Goal: Communication & Community: Ask a question

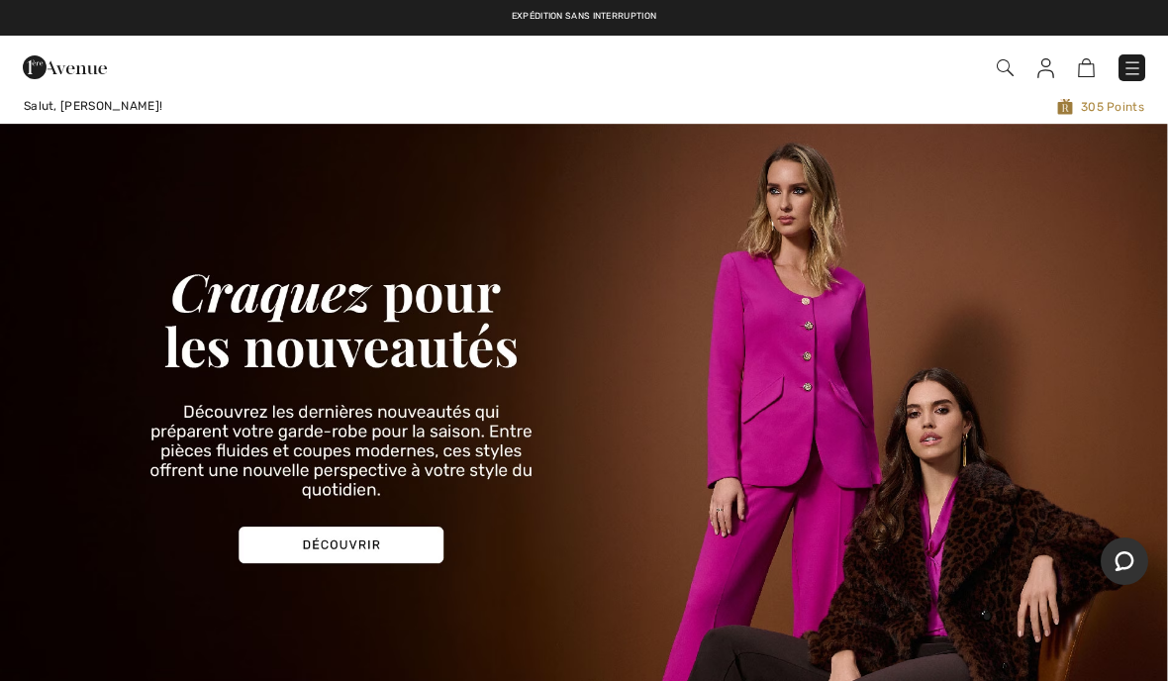
click at [315, 550] on img at bounding box center [584, 404] width 1168 height 560
click at [300, 549] on img at bounding box center [584, 404] width 1168 height 560
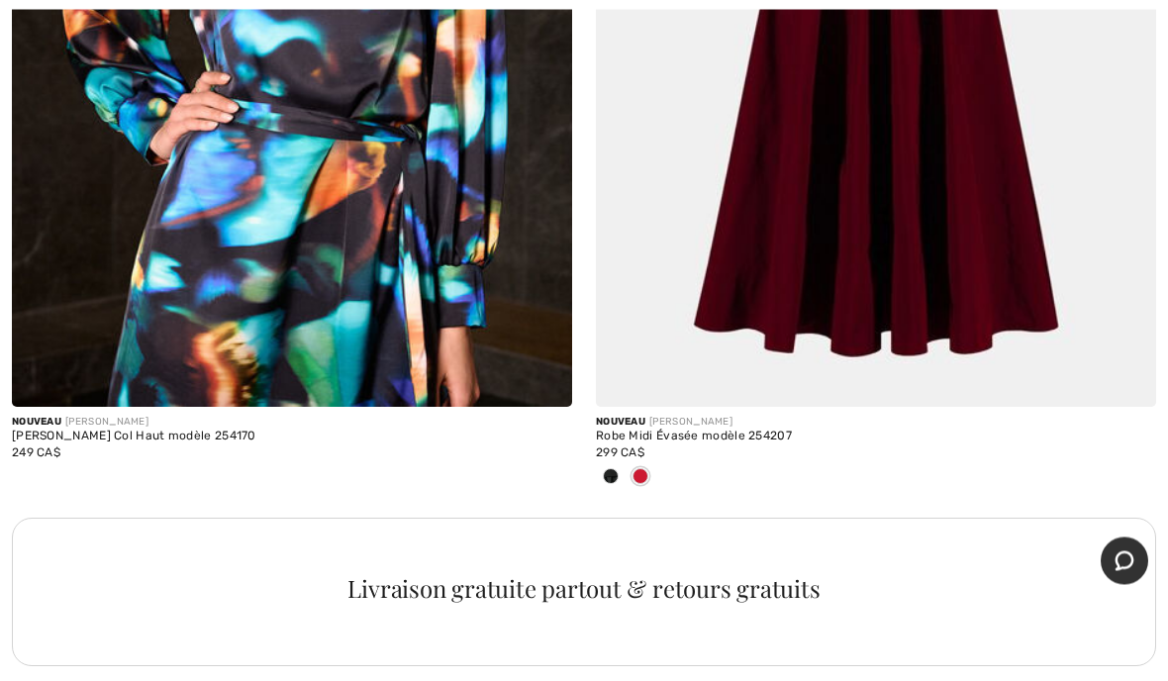
scroll to position [22854, 0]
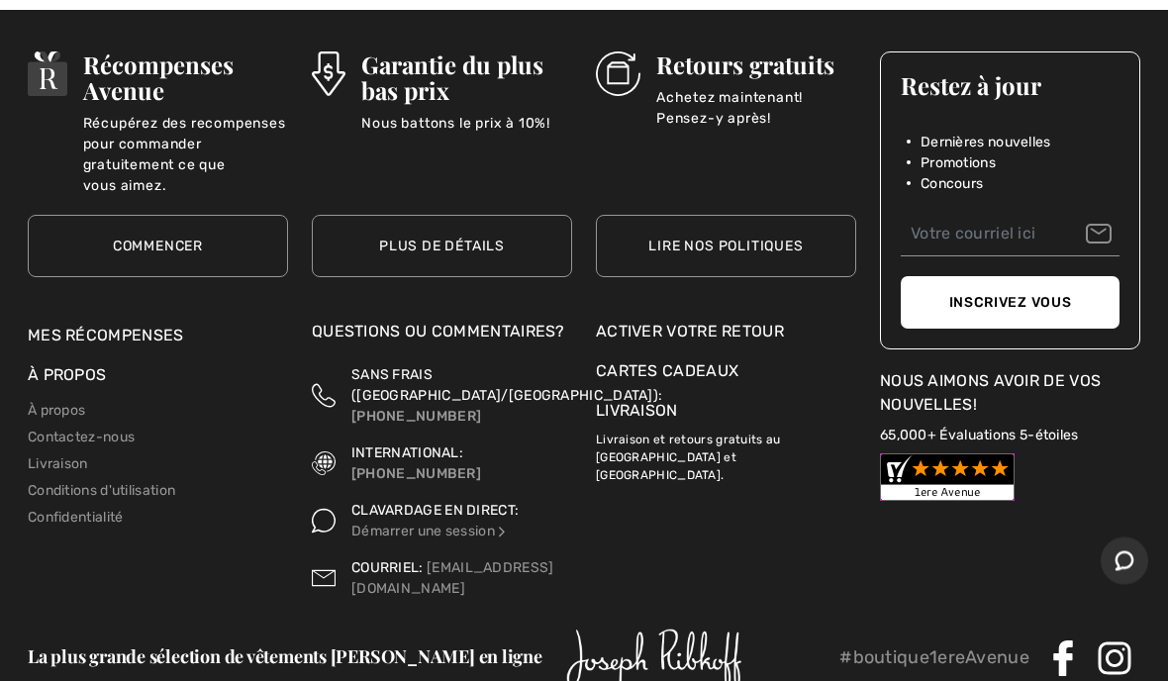
scroll to position [24679, 0]
click at [117, 326] on link "Mes récompenses" at bounding box center [106, 335] width 156 height 19
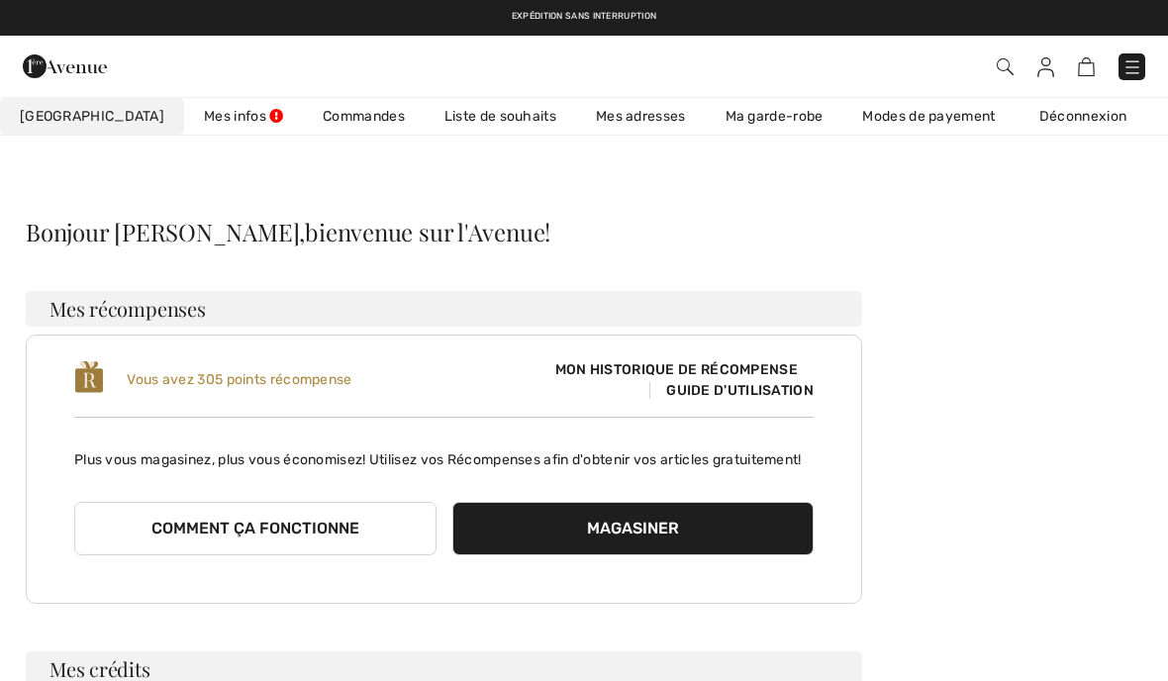
click at [316, 123] on link "Commandes" at bounding box center [364, 116] width 122 height 37
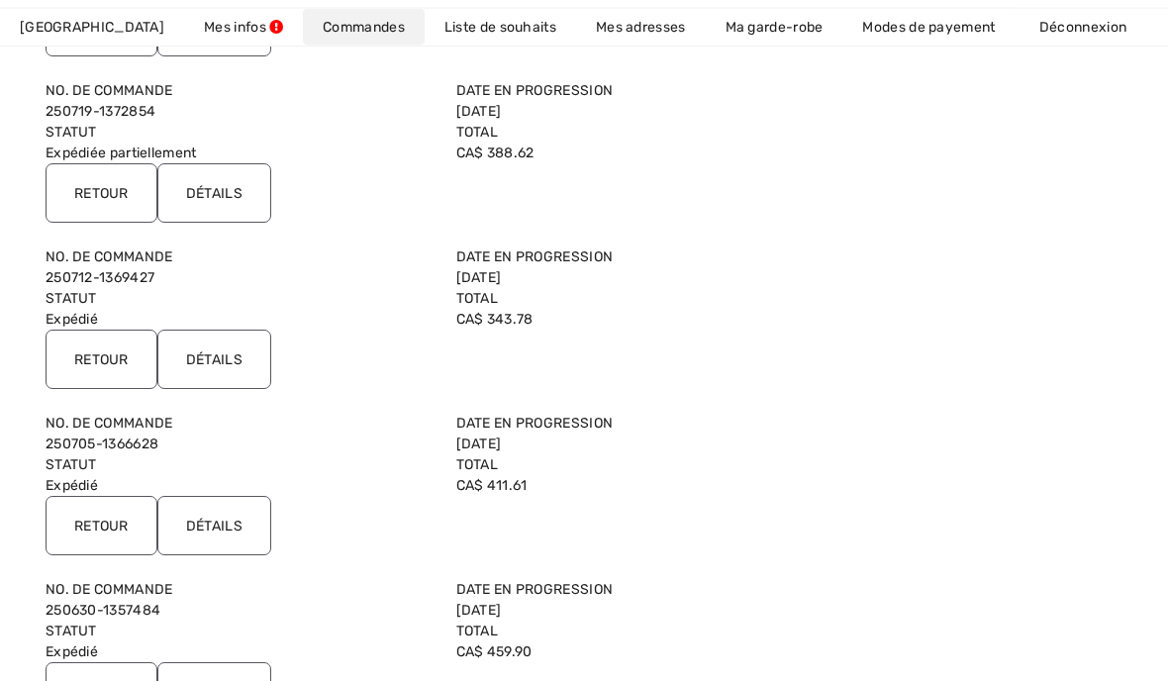
scroll to position [1043, 0]
click at [107, 192] on input "Retour" at bounding box center [102, 192] width 112 height 59
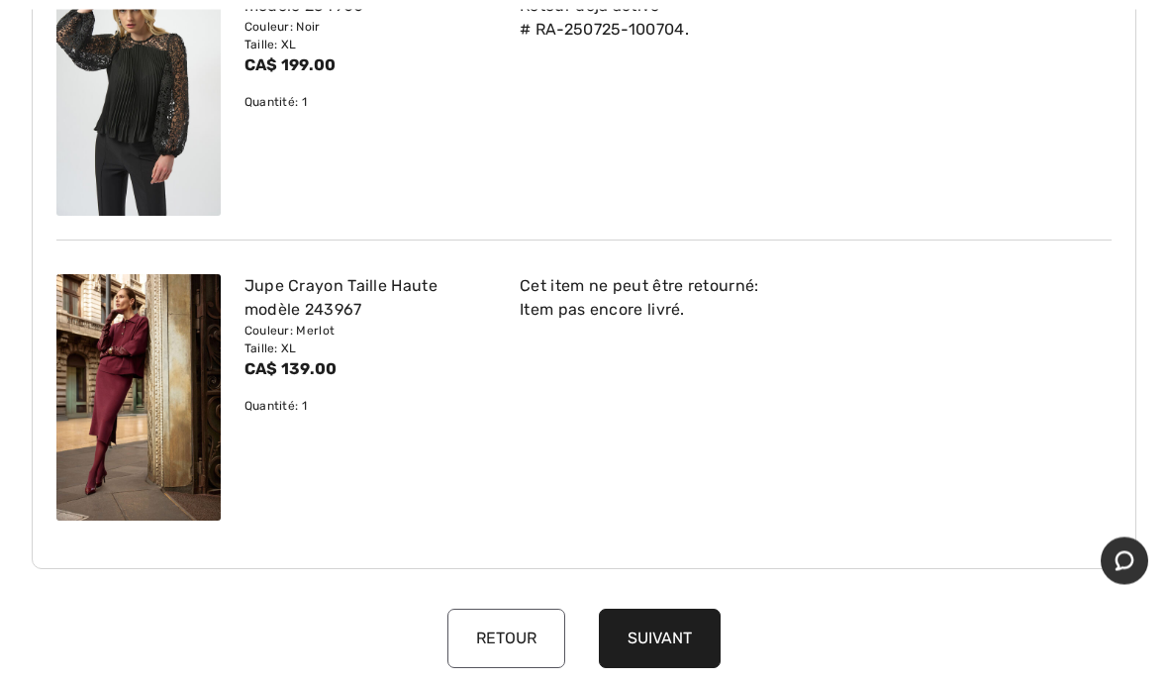
scroll to position [294, 0]
click at [1047, 406] on div "Cet item ne peut être retourné: Item pas encore livré. Choisizzez une option Cr…" at bounding box center [804, 397] width 616 height 246
click at [1045, 404] on div "Cet item ne peut être retourné: Item pas encore livré. Choisizzez une option Cr…" at bounding box center [804, 397] width 616 height 246
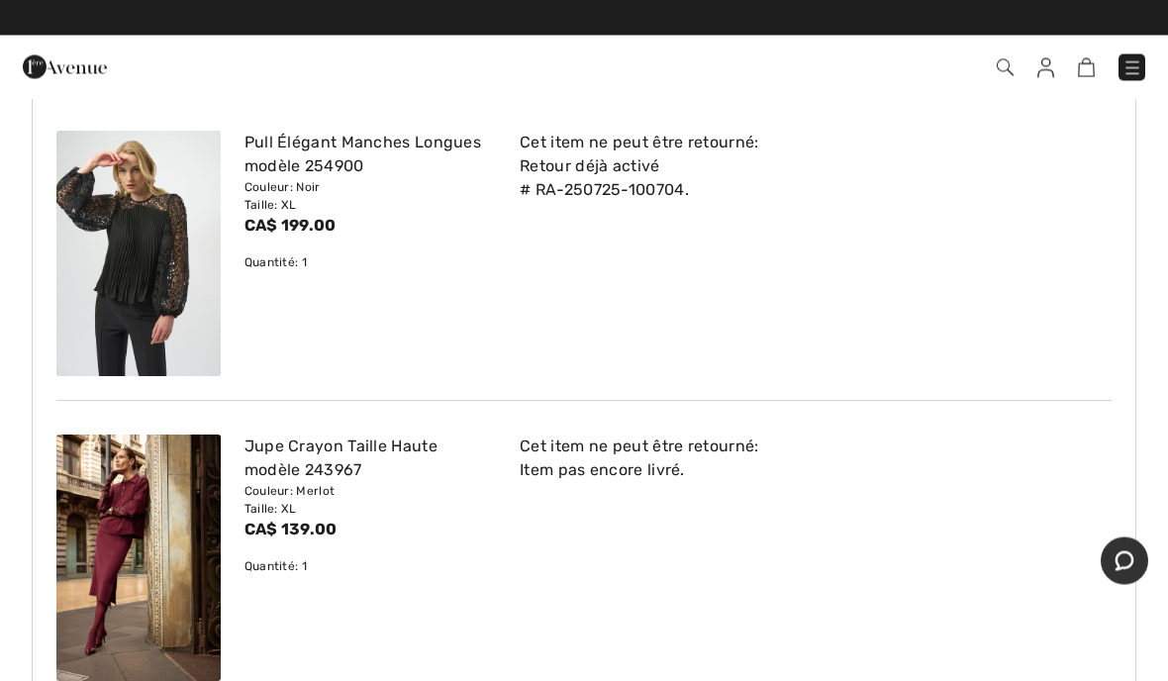
scroll to position [0, 0]
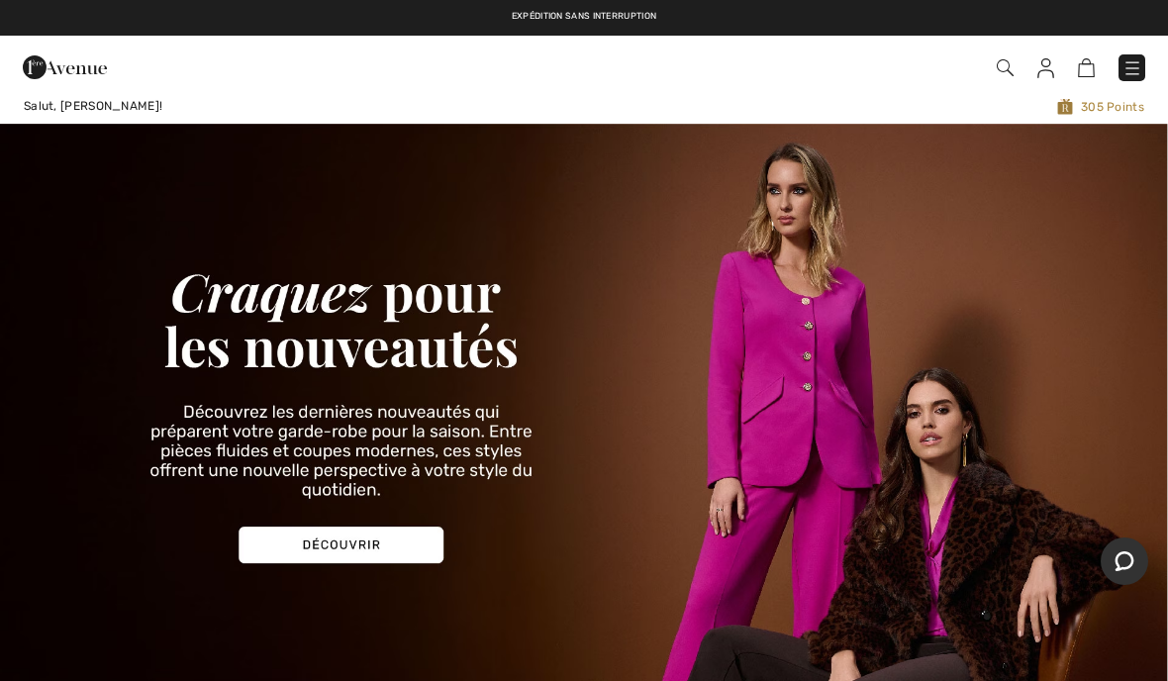
click at [394, 556] on img at bounding box center [584, 404] width 1168 height 560
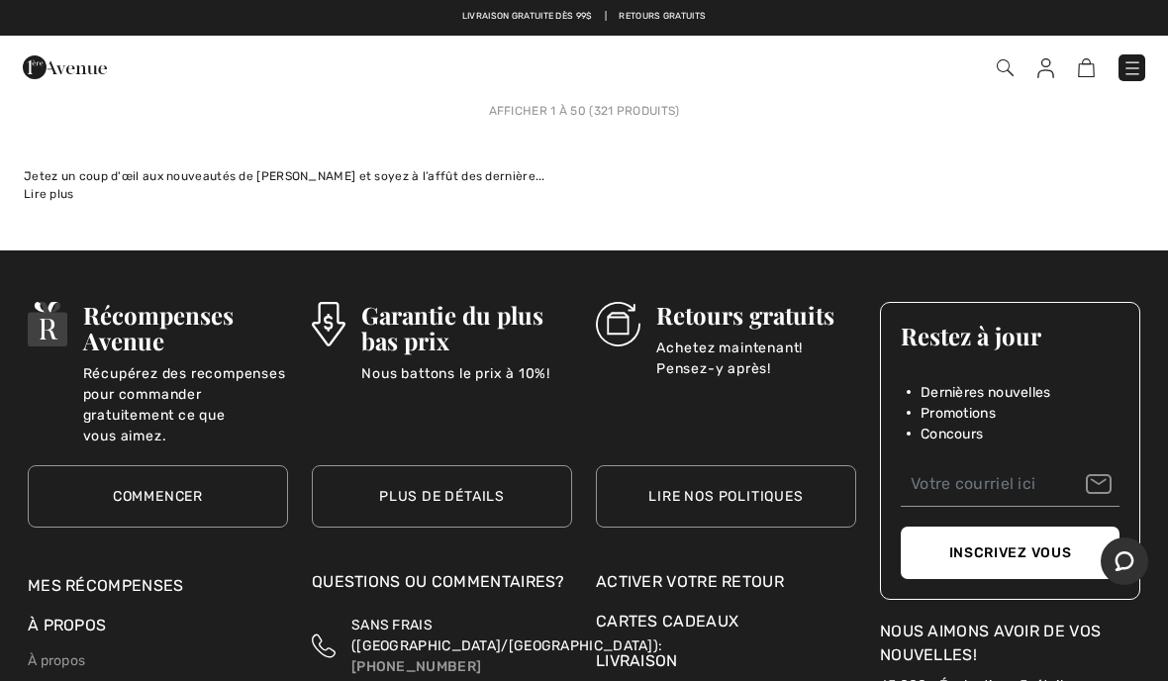
scroll to position [24428, 0]
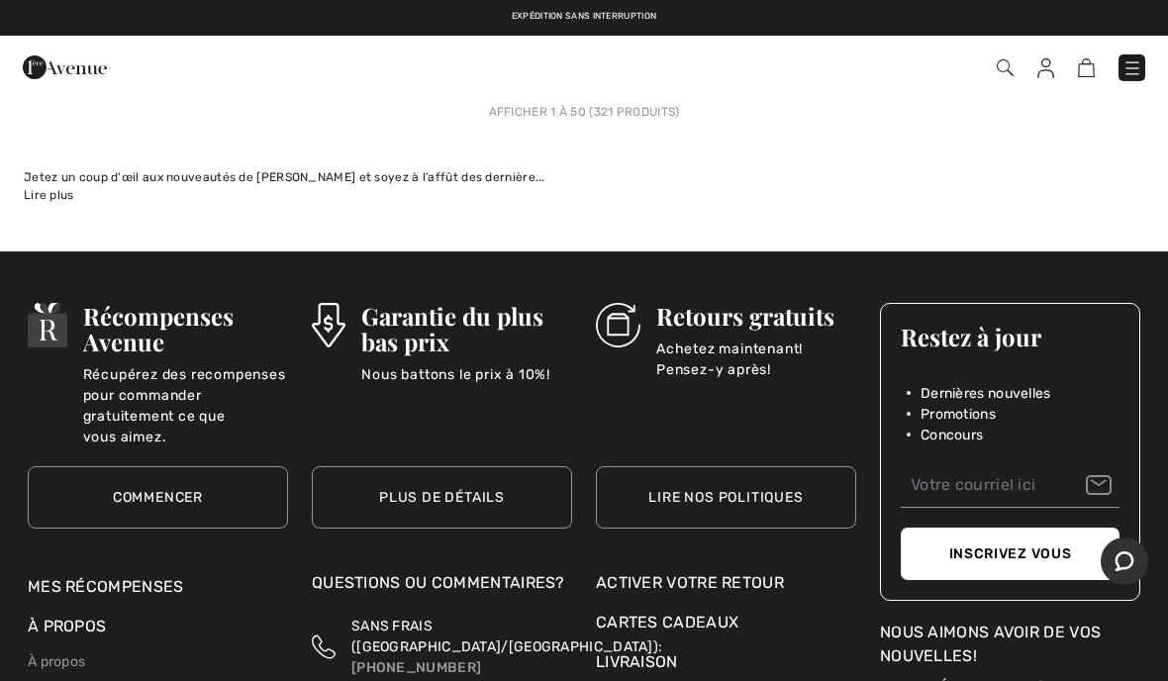
click at [170, 577] on link "Mes récompenses" at bounding box center [106, 586] width 156 height 19
click at [129, 577] on link "Mes récompenses" at bounding box center [106, 586] width 156 height 19
click at [122, 577] on link "Mes récompenses" at bounding box center [106, 586] width 156 height 19
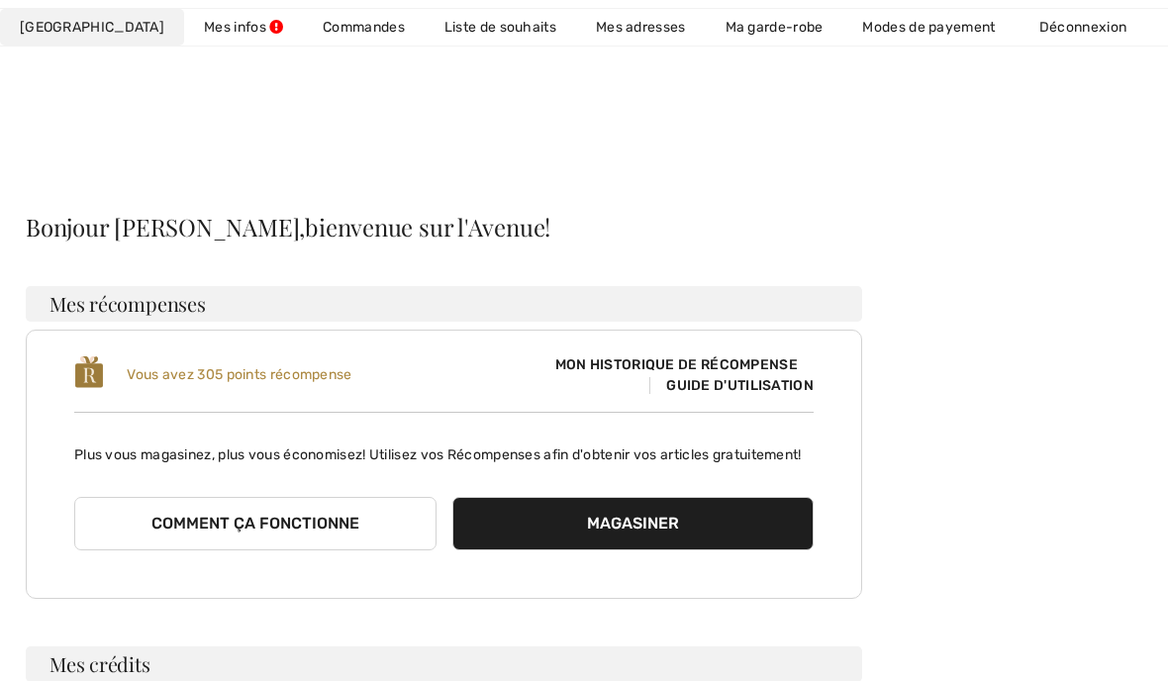
click at [312, 44] on link "Commandes" at bounding box center [364, 27] width 122 height 37
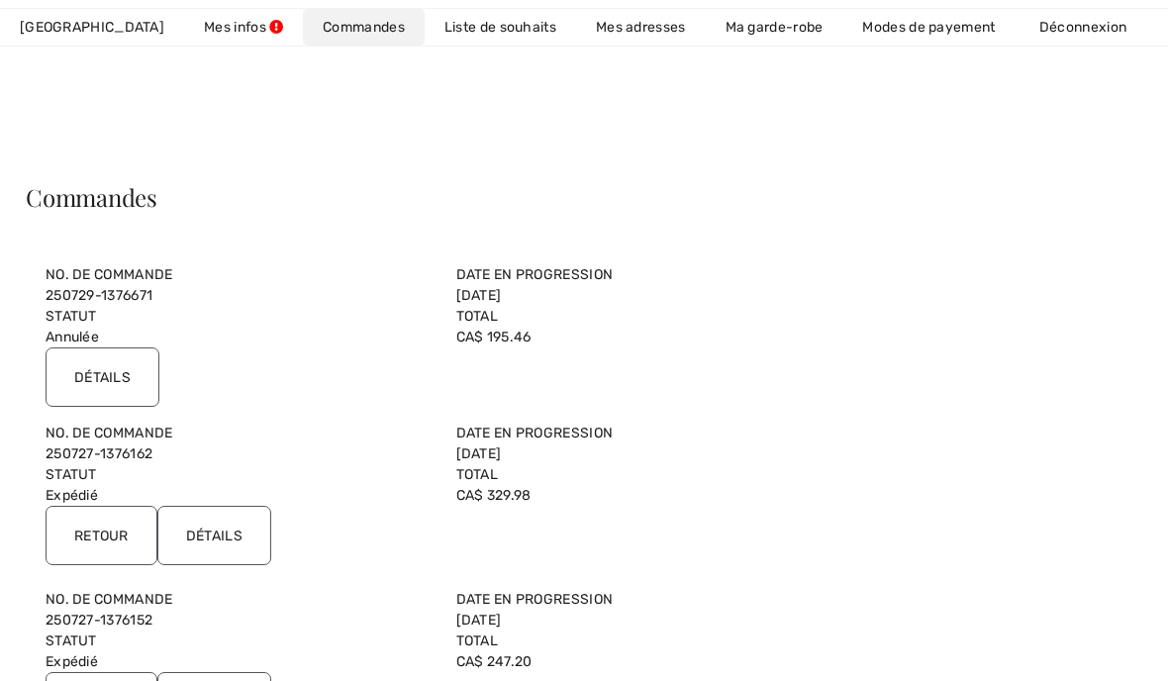
scroll to position [72, 0]
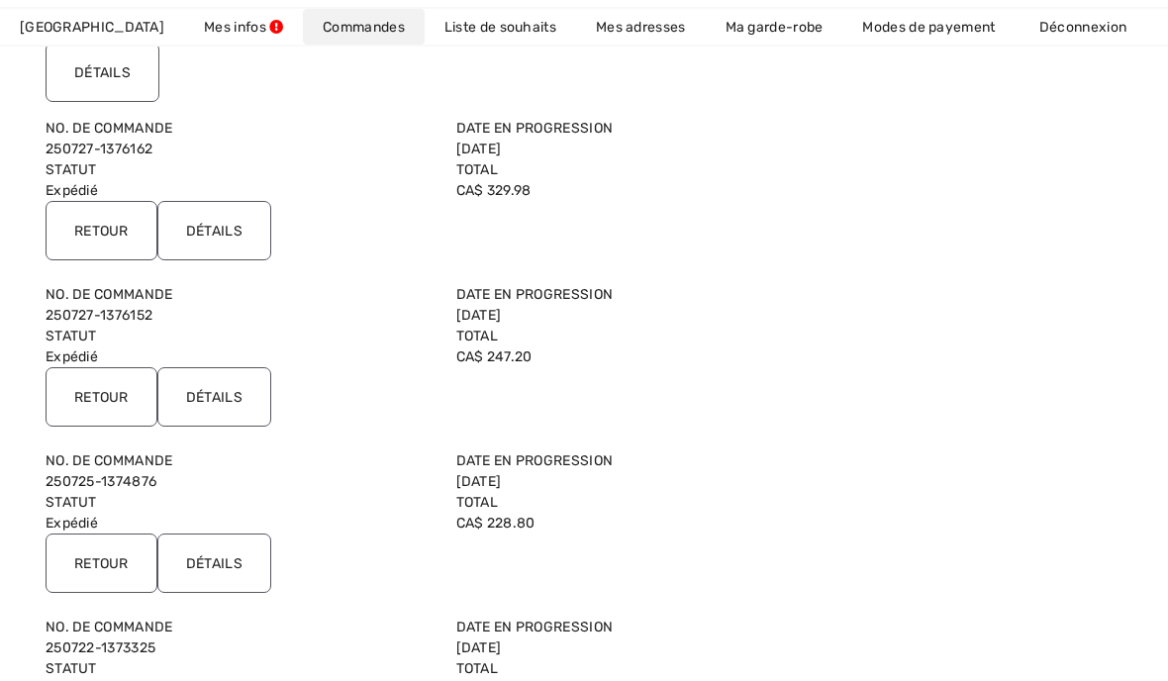
scroll to position [342, 0]
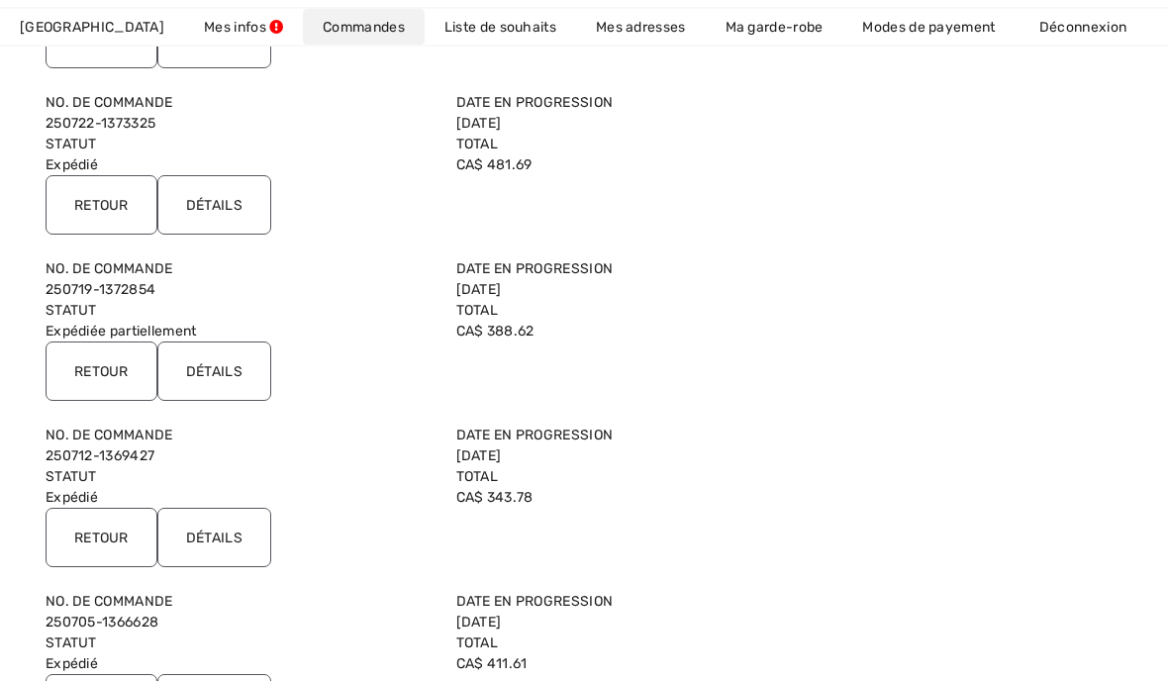
scroll to position [865, 0]
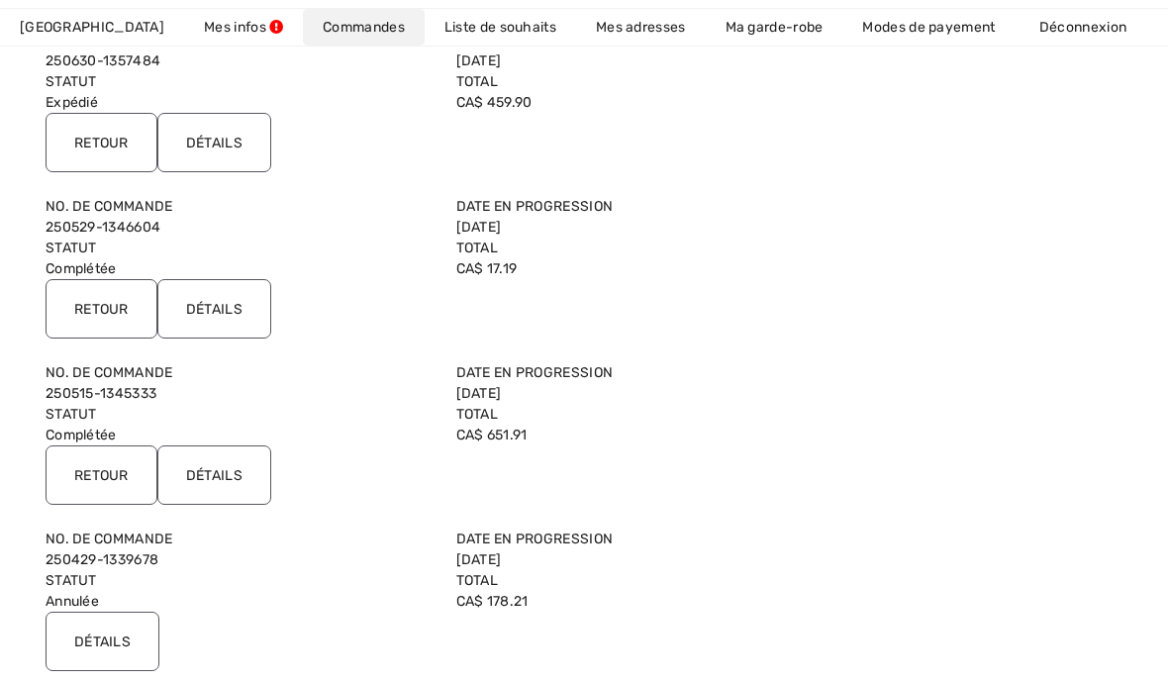
scroll to position [1602, 0]
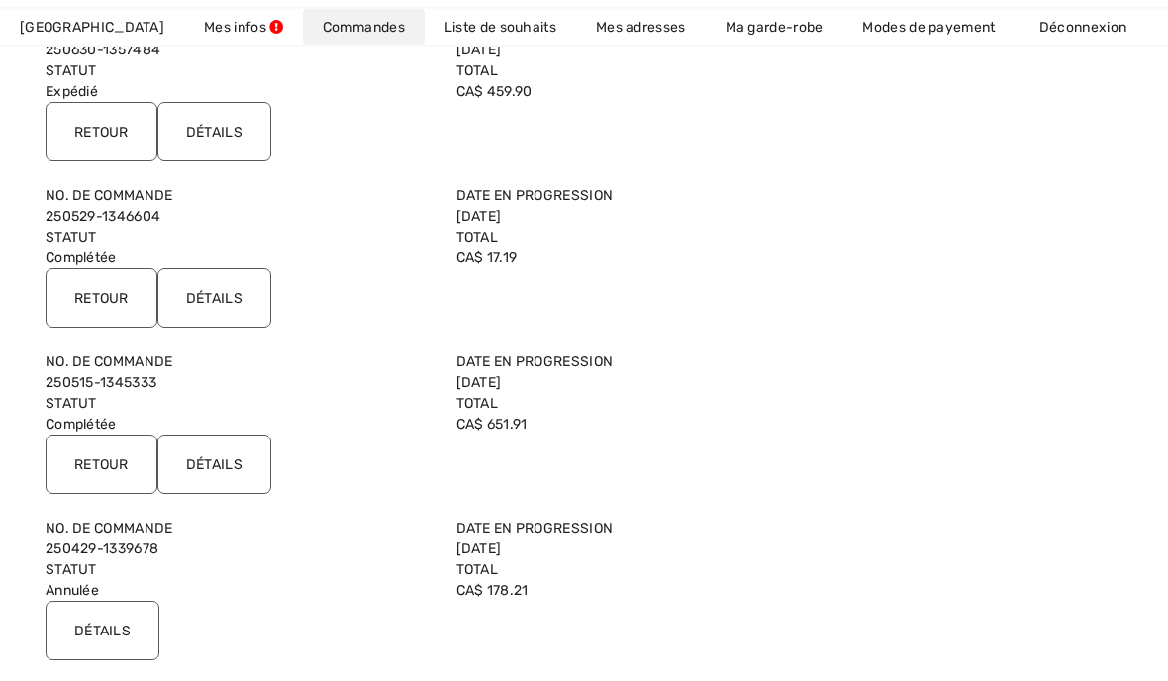
click at [171, 559] on label "Statut" at bounding box center [239, 569] width 387 height 21
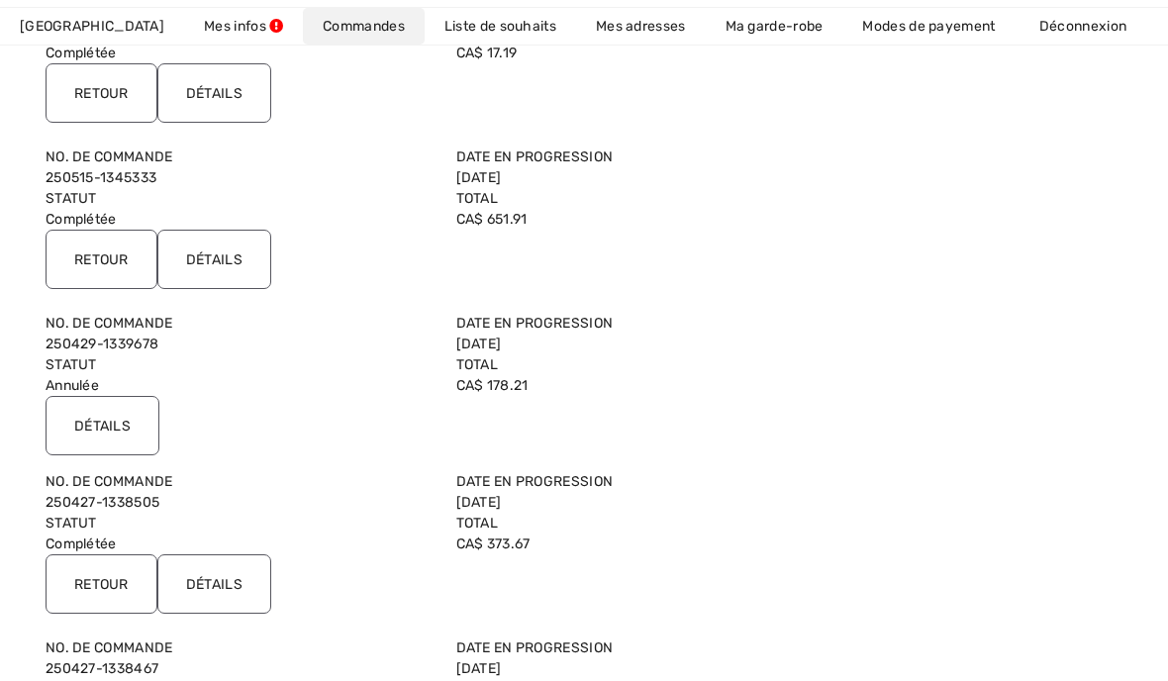
click at [71, 425] on input "Détails" at bounding box center [103, 426] width 114 height 59
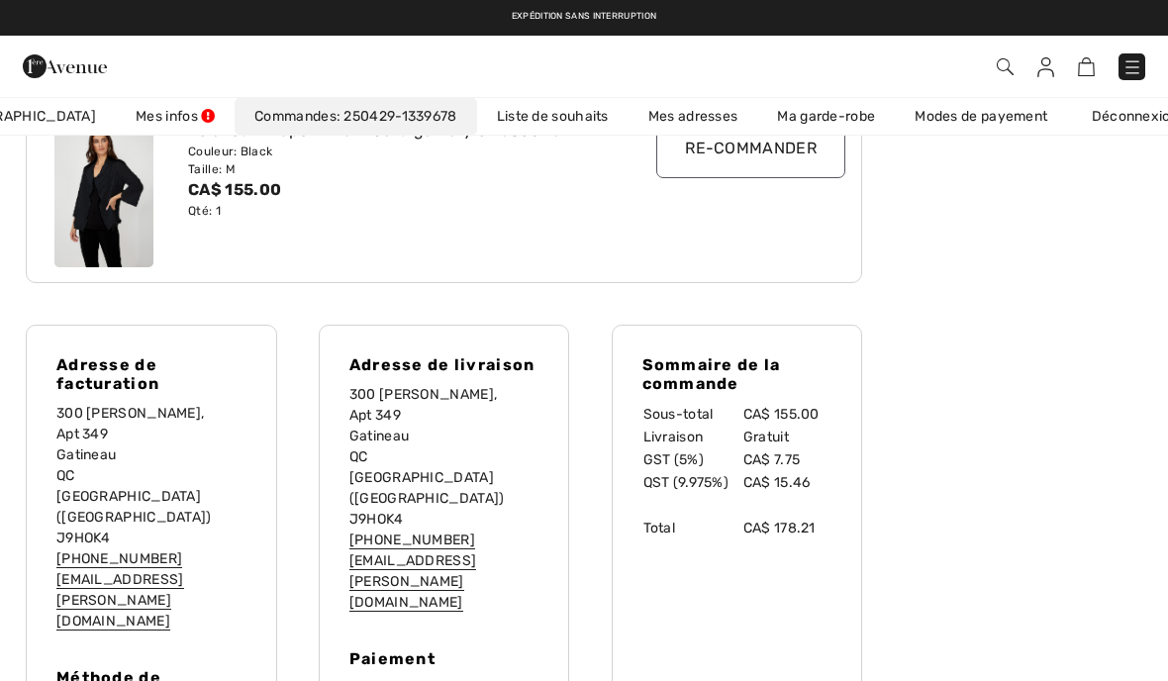
scroll to position [270, 0]
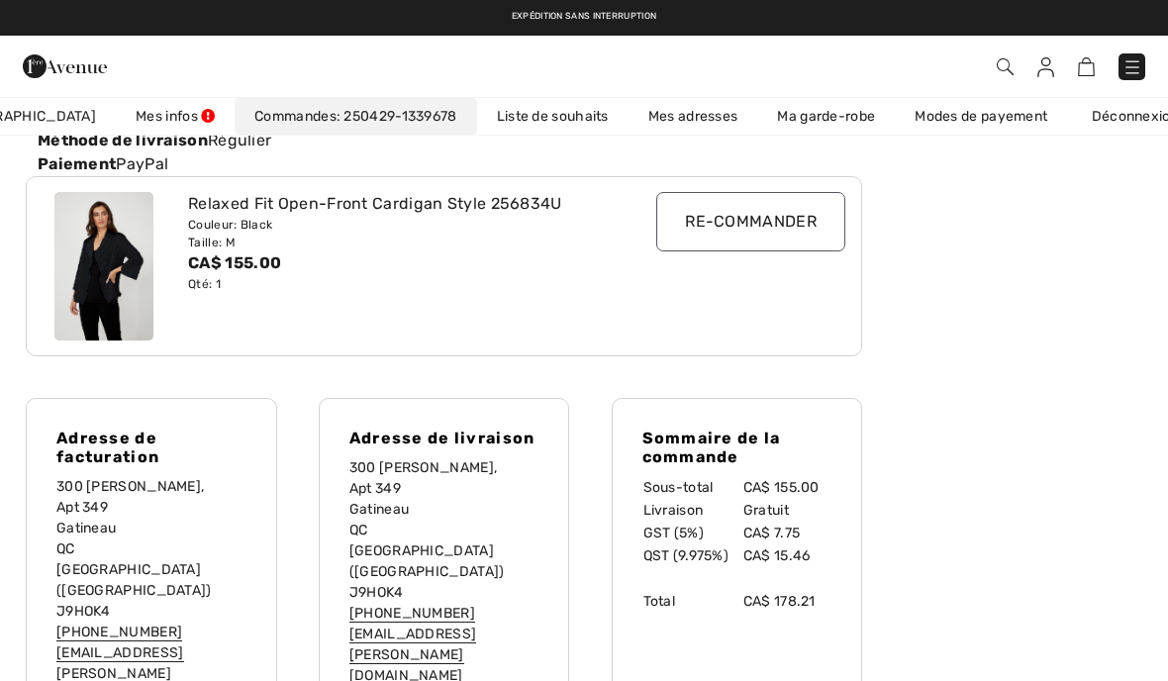
click at [1014, 553] on div "Détails de commande retour à mes commandes Numéro de Commande 250429-1339678 St…" at bounding box center [584, 660] width 1121 height 1429
click at [1036, 536] on div "Détails de commande retour à mes commandes Numéro de Commande 250429-1339678 St…" at bounding box center [584, 660] width 1121 height 1429
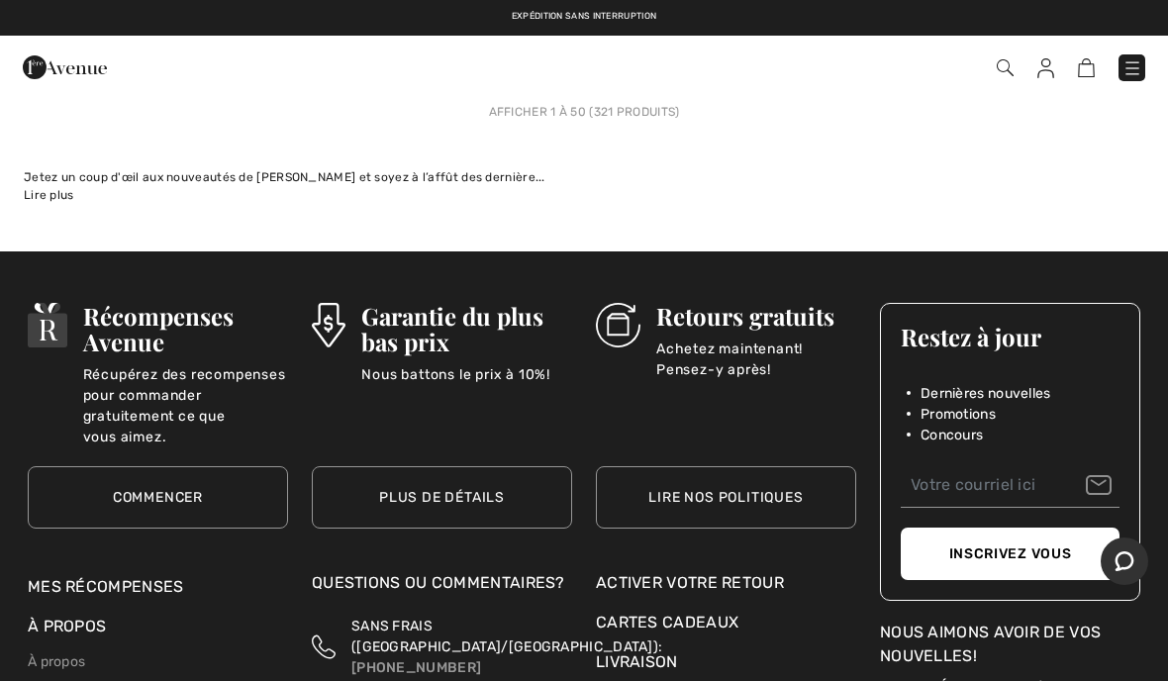
click at [1045, 544] on button "Inscrivez vous" at bounding box center [1010, 554] width 219 height 52
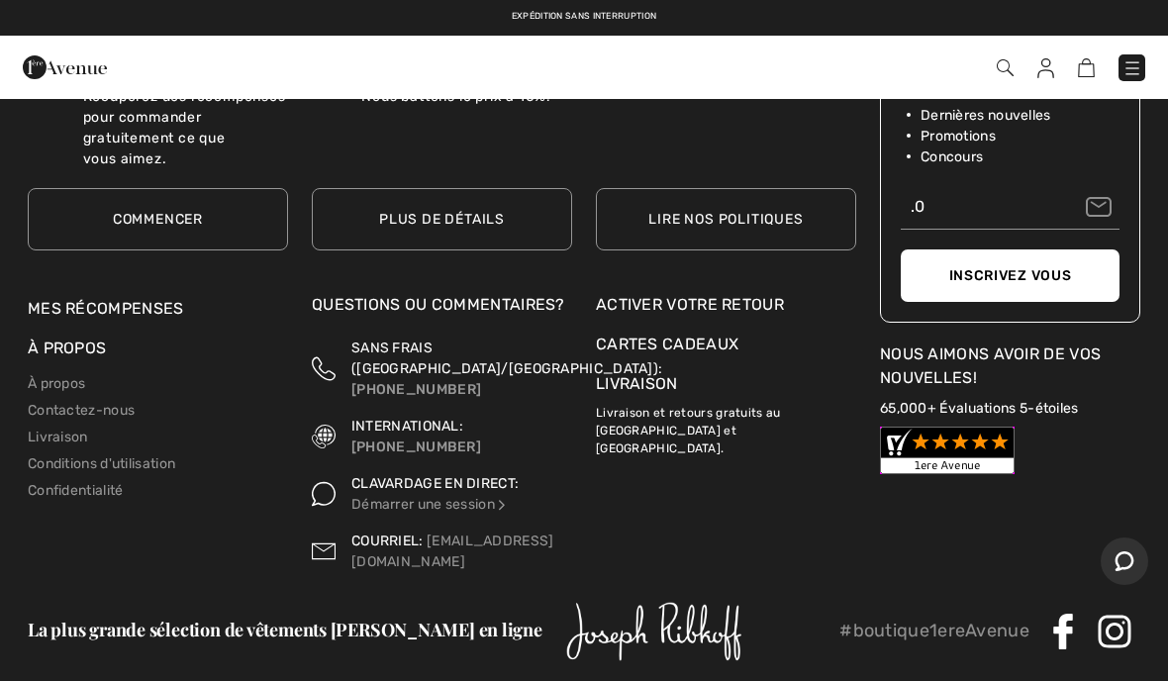
scroll to position [24622, 0]
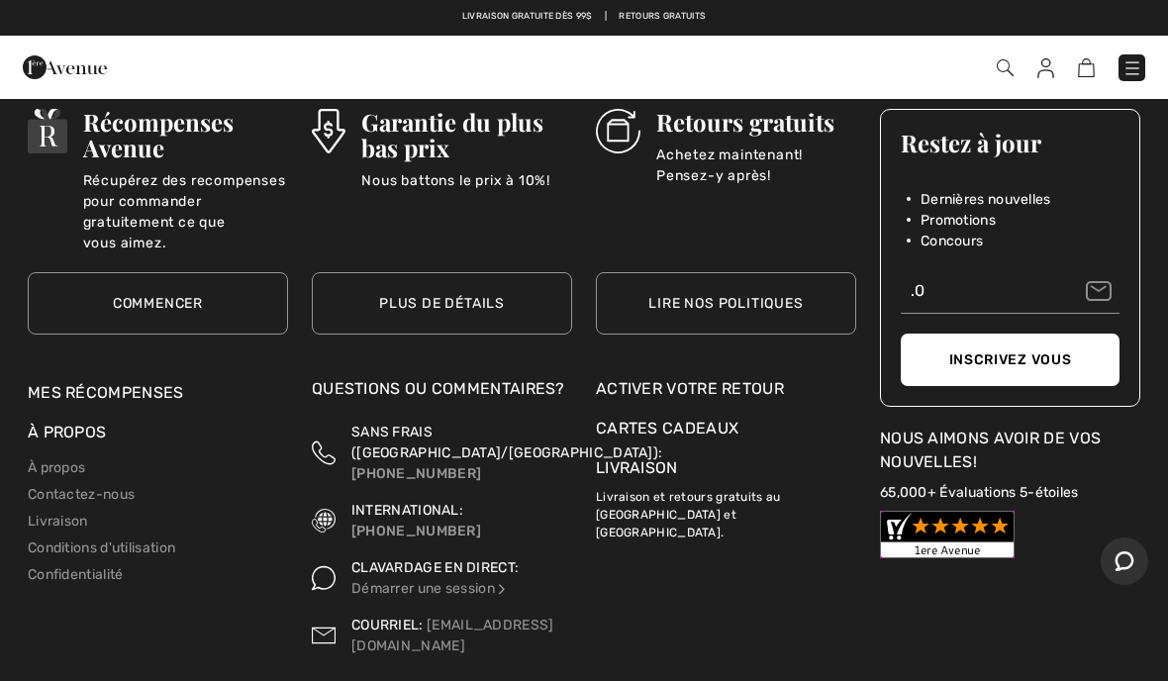
type input ".0"
click at [110, 383] on link "Mes récompenses" at bounding box center [106, 392] width 156 height 19
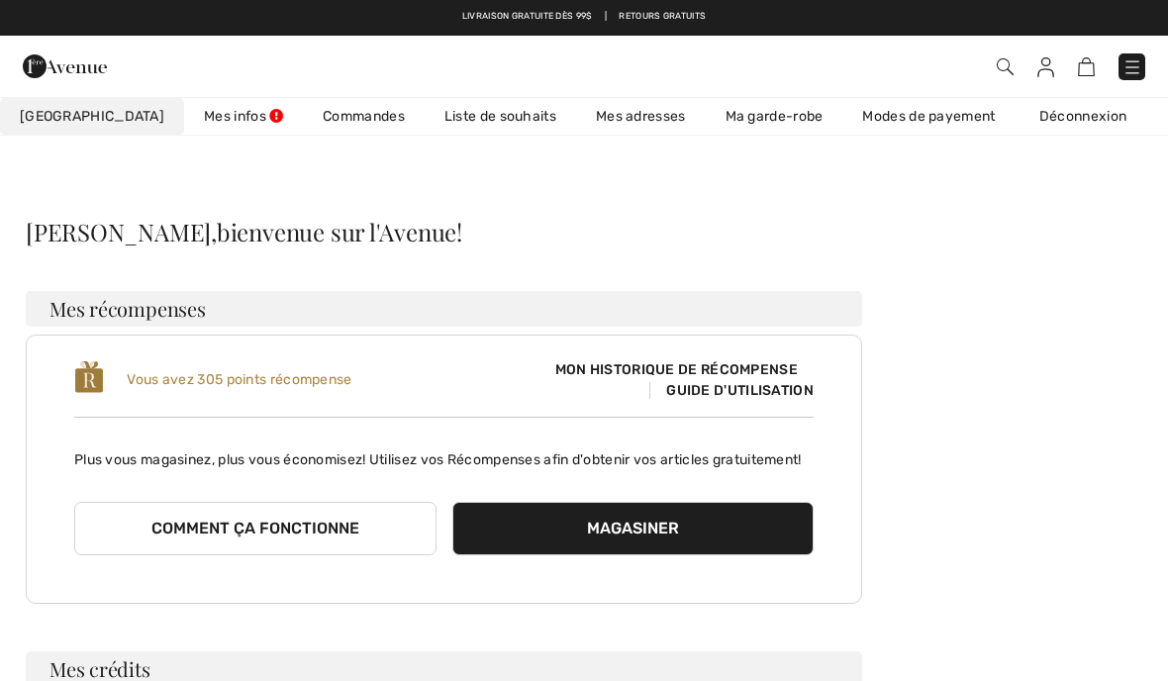
click at [187, 130] on link "Mes infos" at bounding box center [243, 116] width 119 height 37
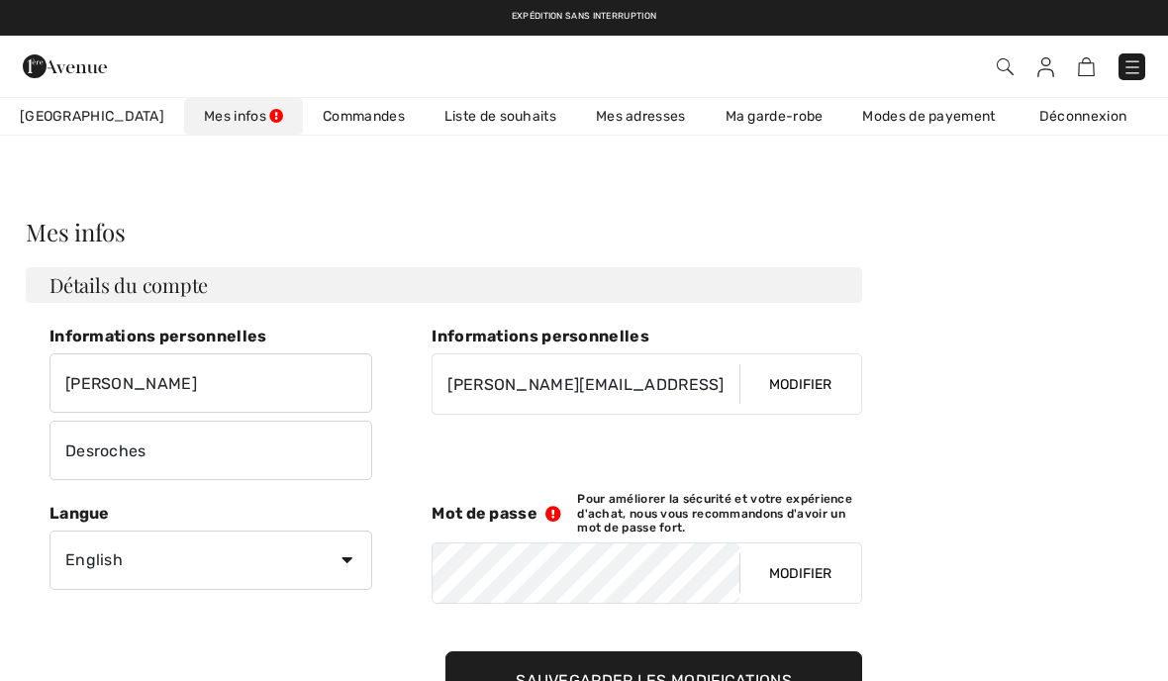
click at [309, 122] on link "Commandes" at bounding box center [364, 116] width 122 height 37
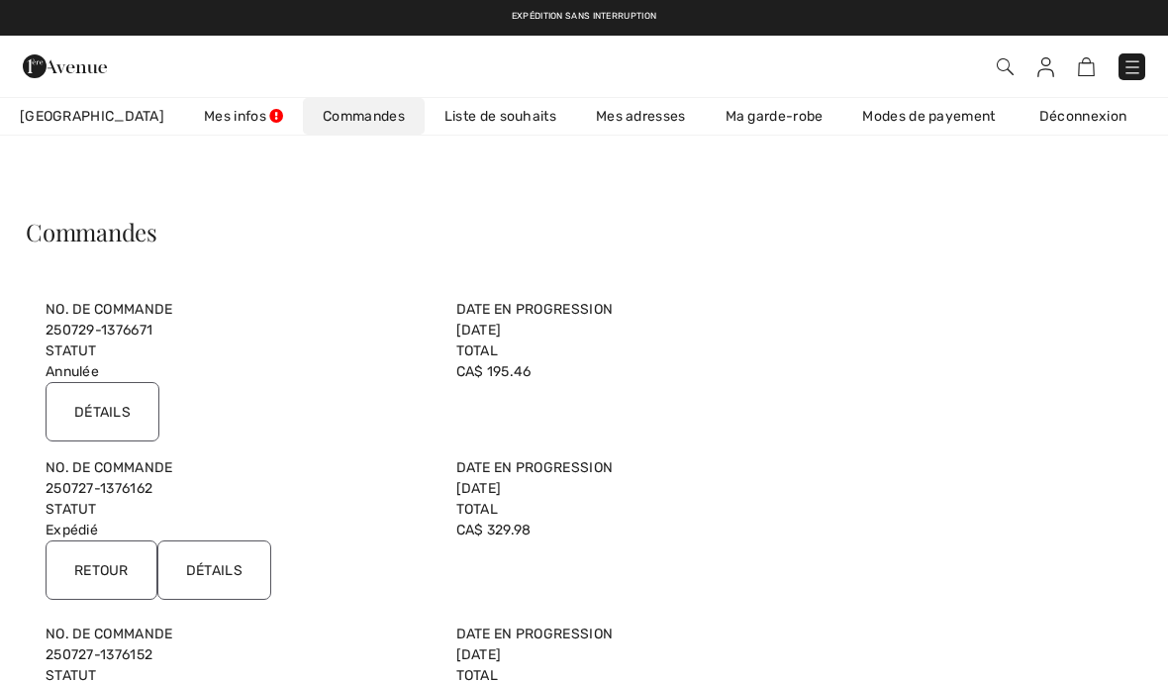
click at [94, 411] on input "Détails" at bounding box center [103, 411] width 114 height 59
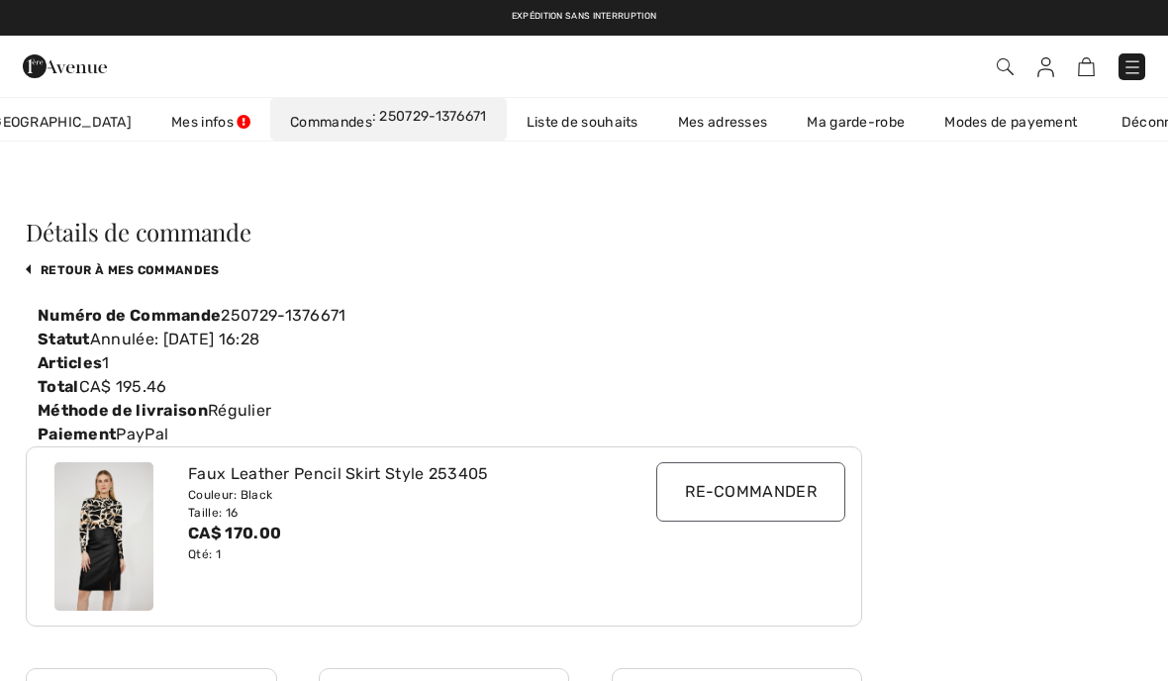
scroll to position [0, 62]
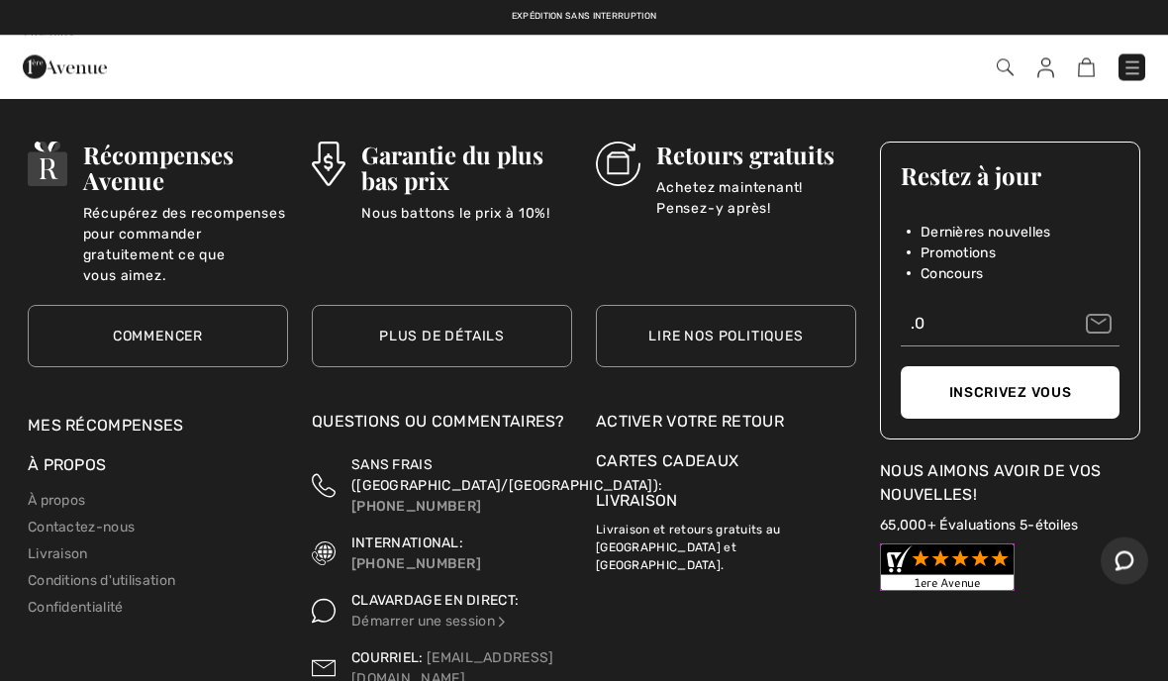
scroll to position [24589, 0]
click at [181, 416] on link "Mes récompenses" at bounding box center [106, 425] width 156 height 19
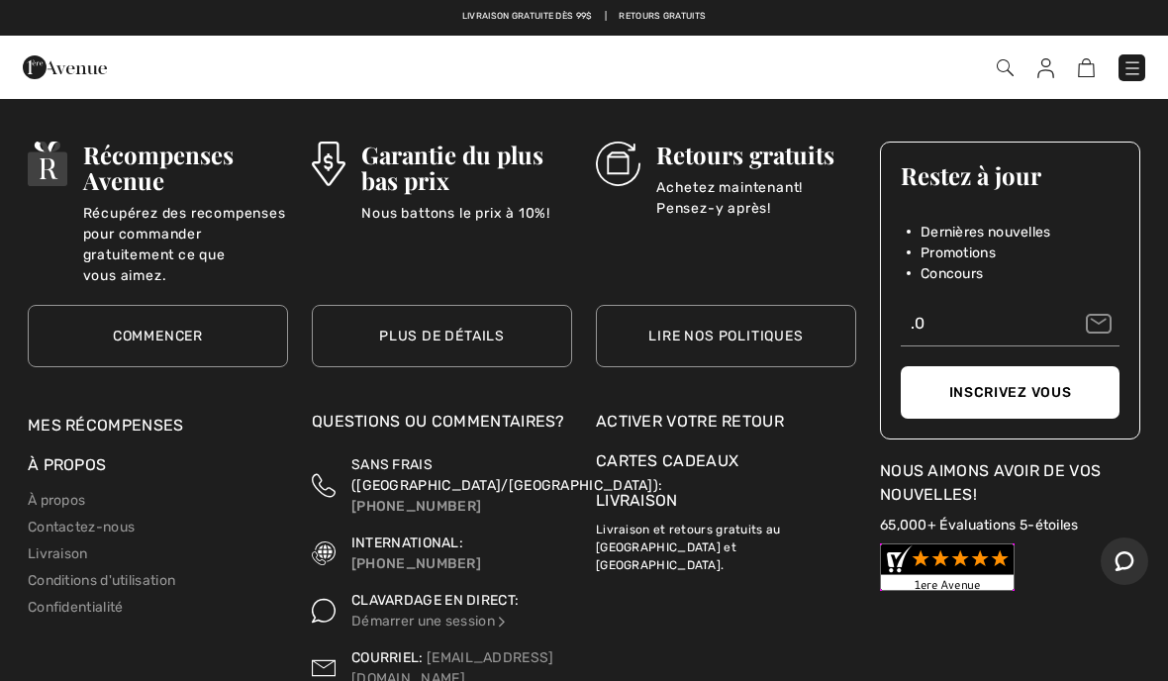
click at [154, 416] on link "Mes récompenses" at bounding box center [106, 425] width 156 height 19
click at [149, 390] on div "Récompenses Avenue Récupérez des recompenses pour commander gratuitement ce que…" at bounding box center [158, 266] width 260 height 289
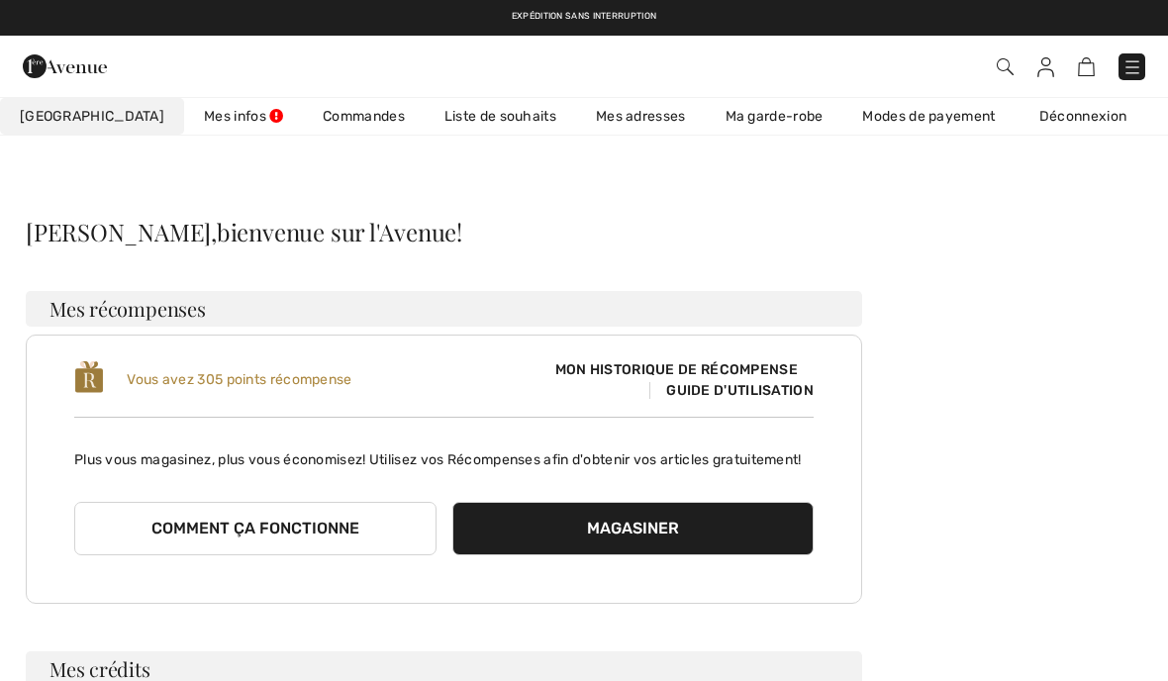
click at [305, 119] on link "Commandes" at bounding box center [364, 116] width 122 height 37
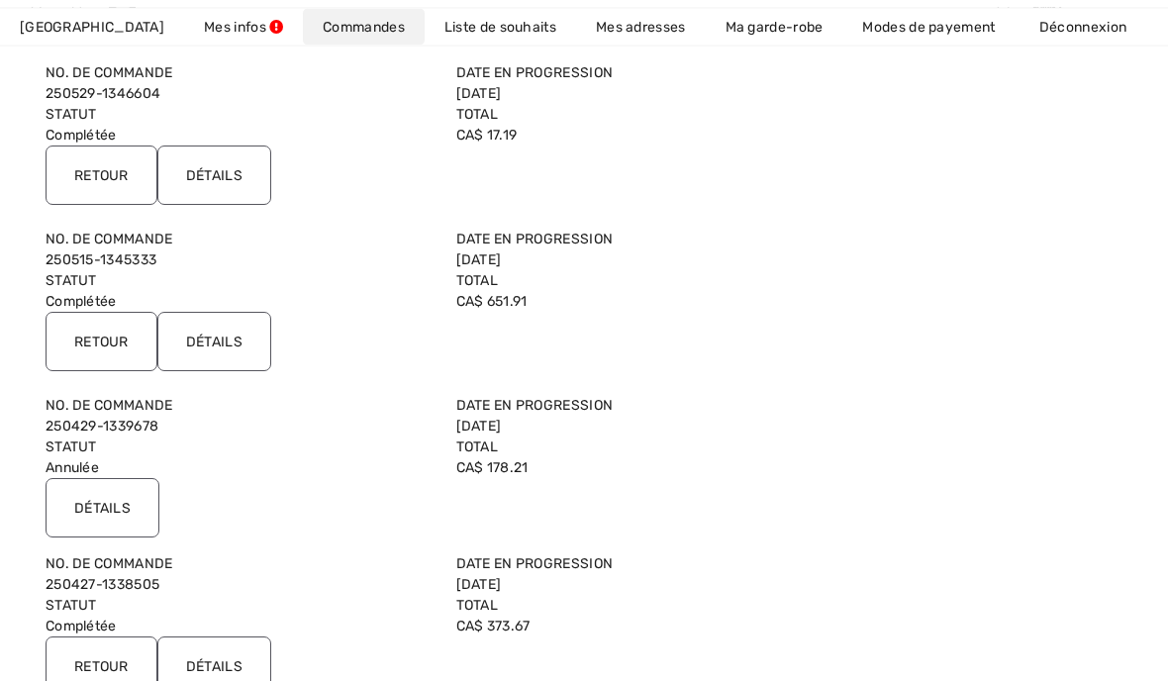
scroll to position [1726, 0]
click at [85, 515] on input "Détails" at bounding box center [103, 507] width 114 height 59
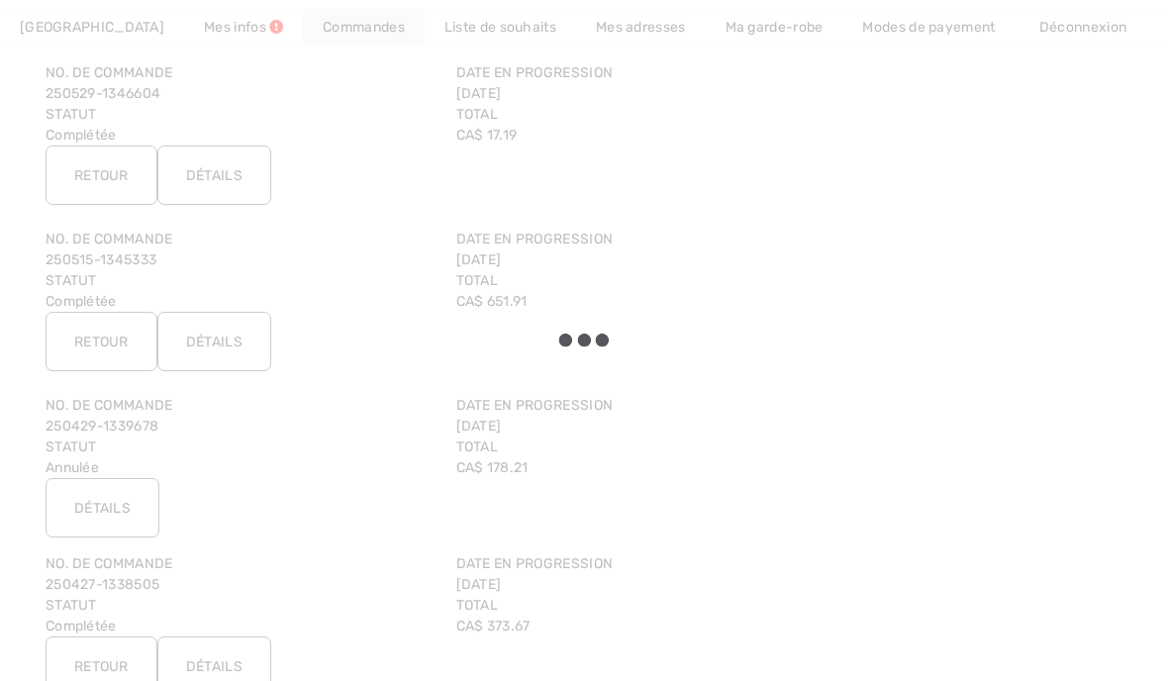
click at [90, 522] on div at bounding box center [584, 340] width 1168 height 681
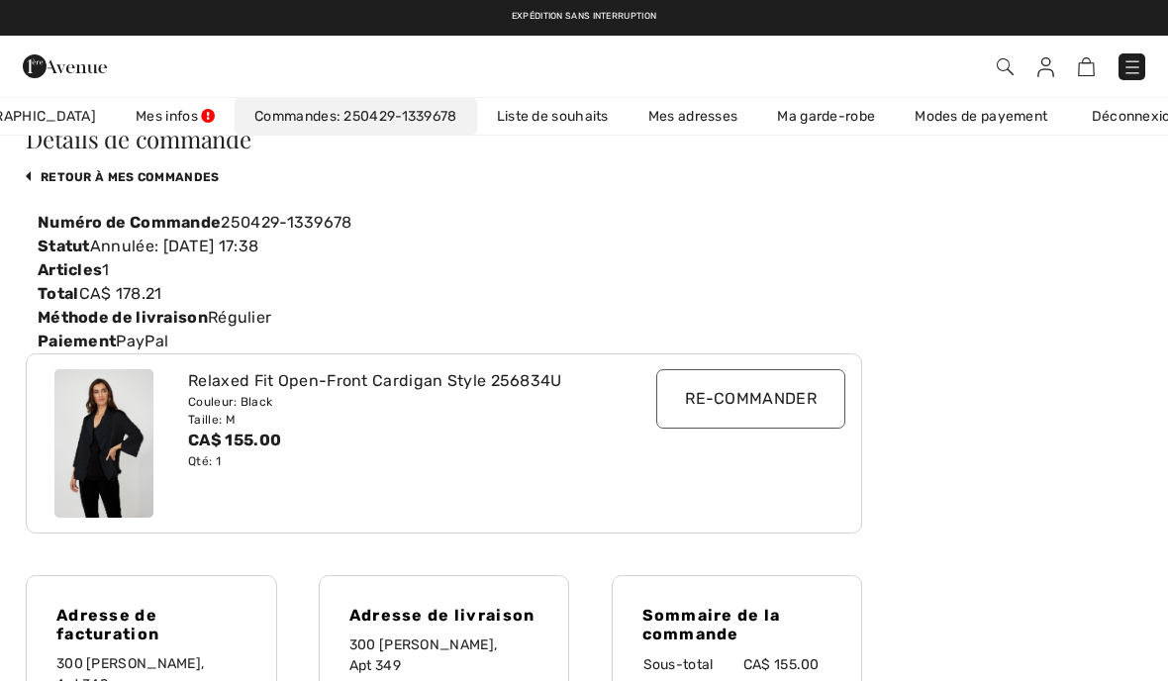
scroll to position [90, 0]
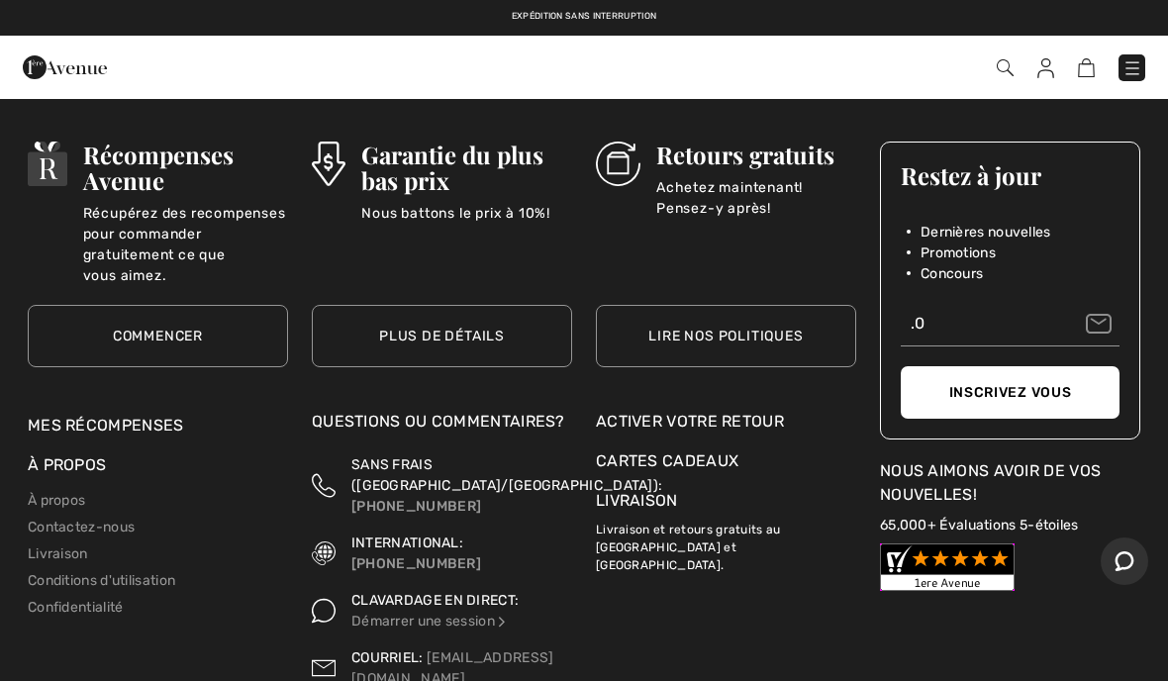
click at [100, 416] on link "Mes récompenses" at bounding box center [106, 425] width 156 height 19
click at [110, 416] on link "Mes récompenses" at bounding box center [106, 425] width 156 height 19
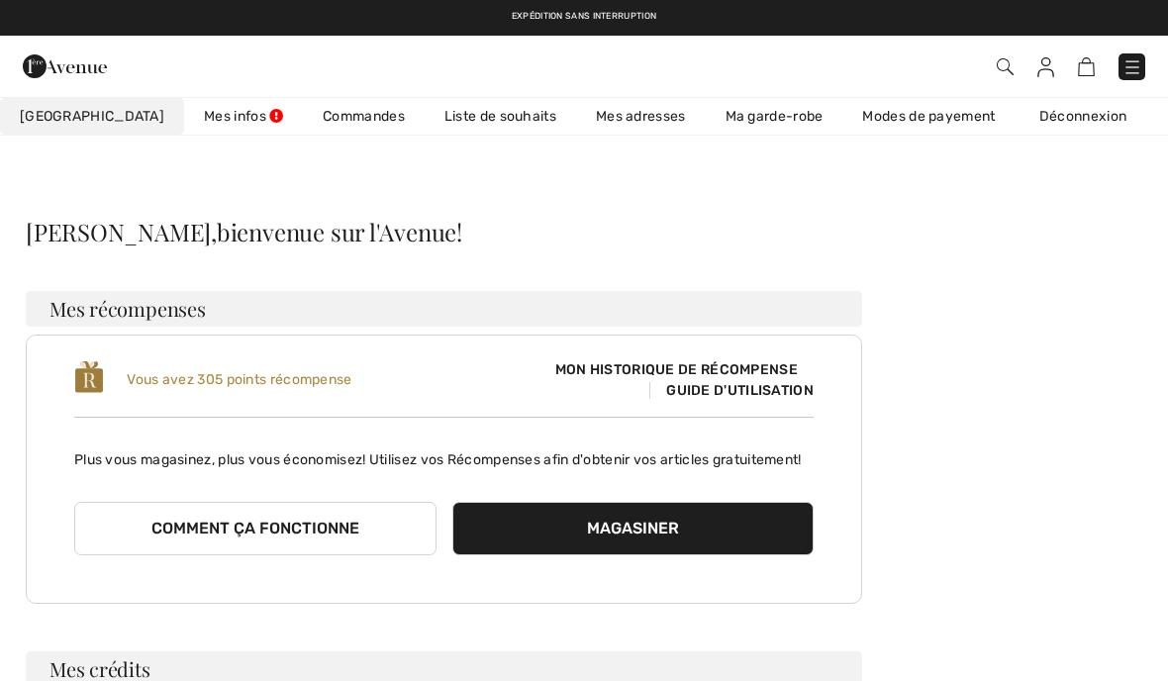
click at [303, 117] on link "Commandes" at bounding box center [364, 116] width 122 height 37
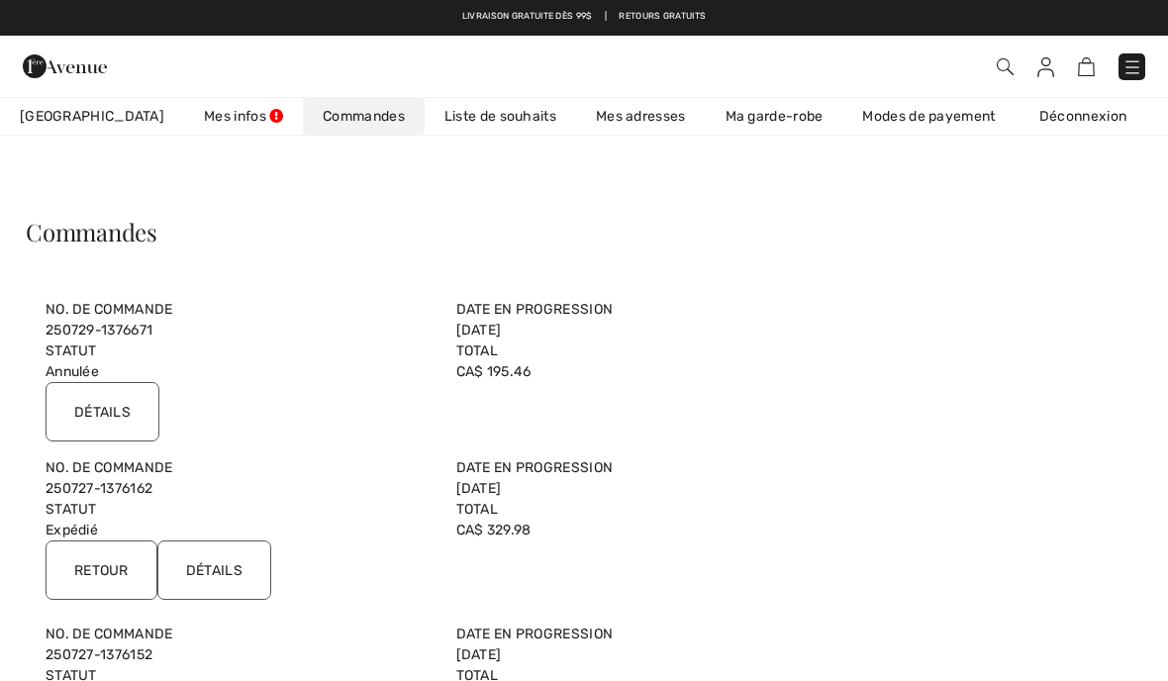
click at [51, 496] on link "250727-1376162" at bounding box center [99, 488] width 107 height 17
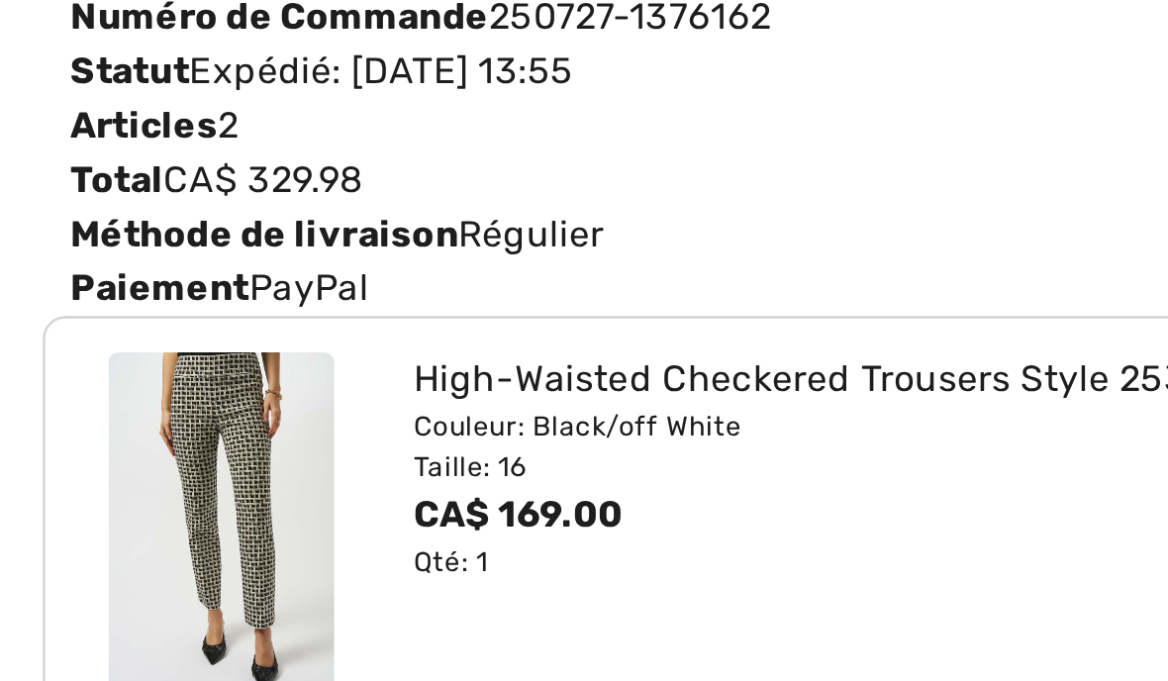
click at [62, 462] on img at bounding box center [103, 536] width 99 height 149
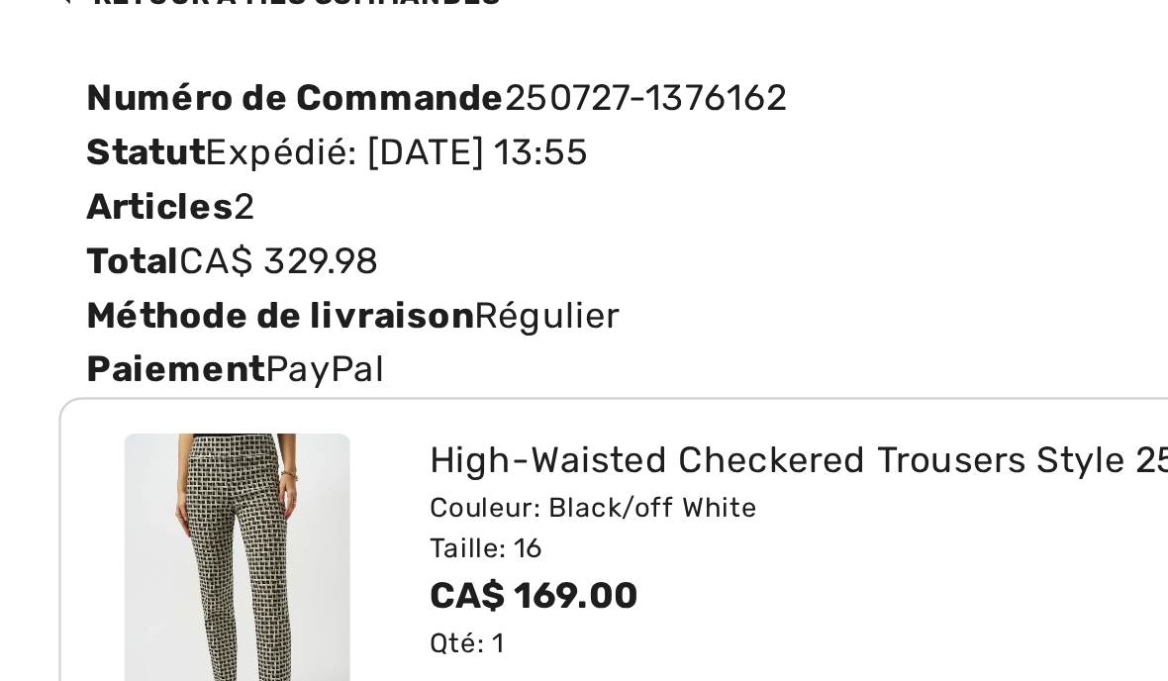
click at [481, 546] on div "Qté: 1" at bounding box center [410, 555] width 445 height 18
click at [480, 462] on div "High-Waisted Checkered Trousers Style 253098 Couleur: Black/off White Taille: 1…" at bounding box center [410, 536] width 468 height 149
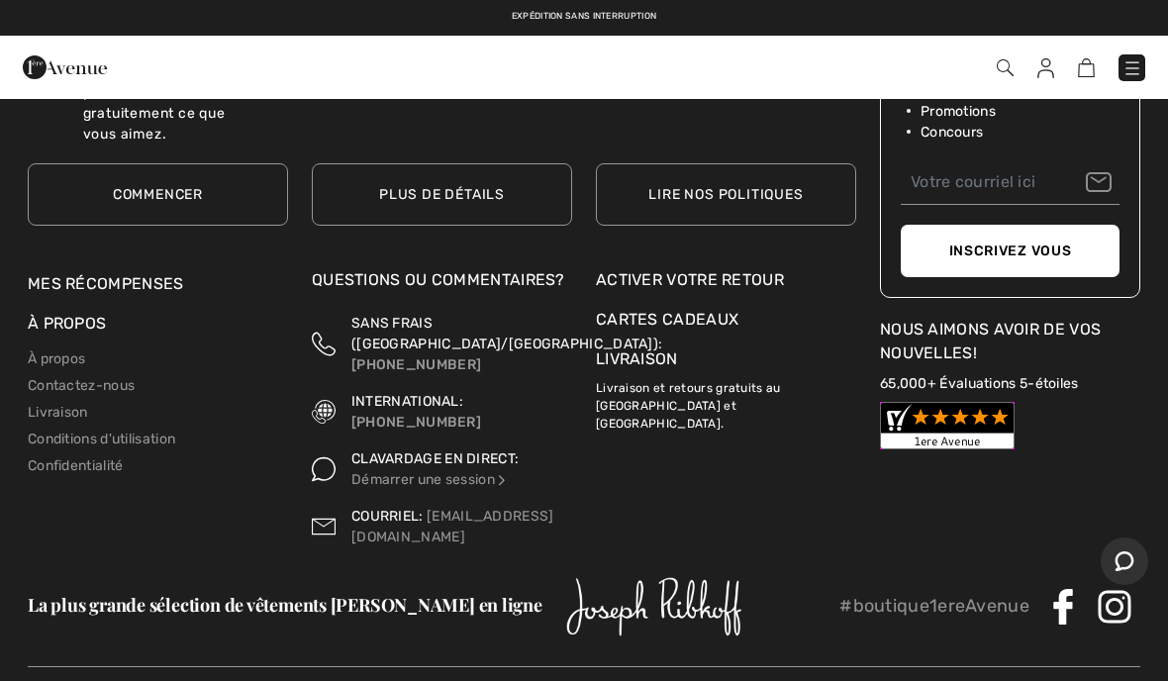
scroll to position [6538, 0]
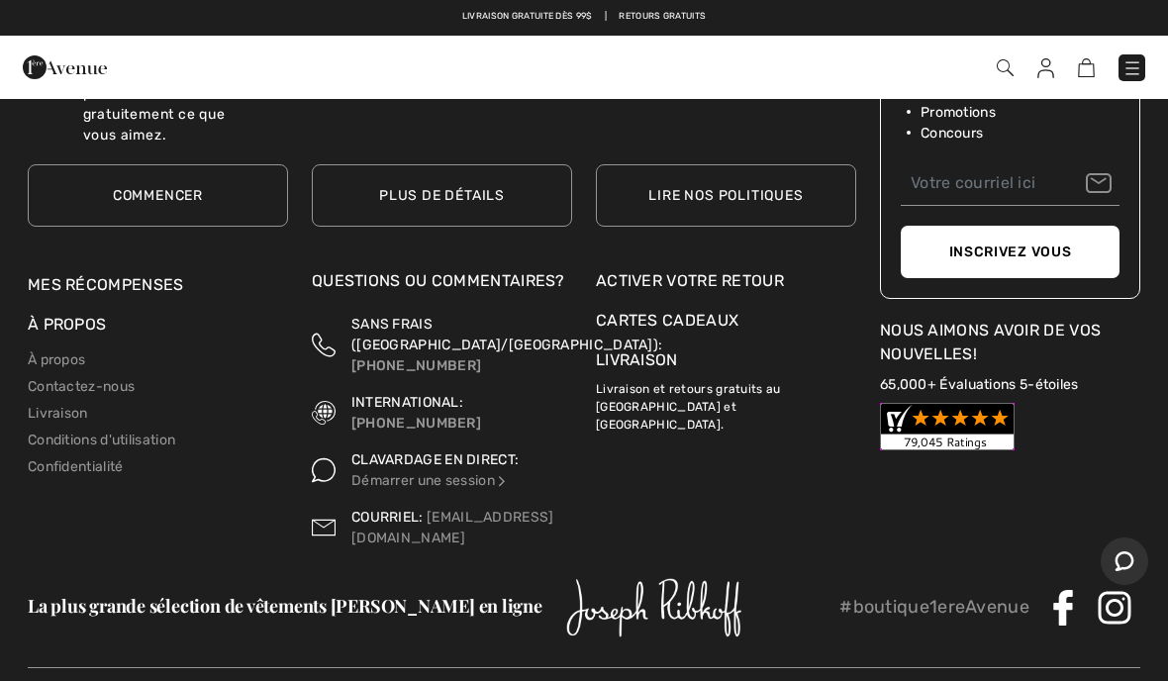
click at [73, 378] on link "Contactez-nous" at bounding box center [81, 386] width 107 height 17
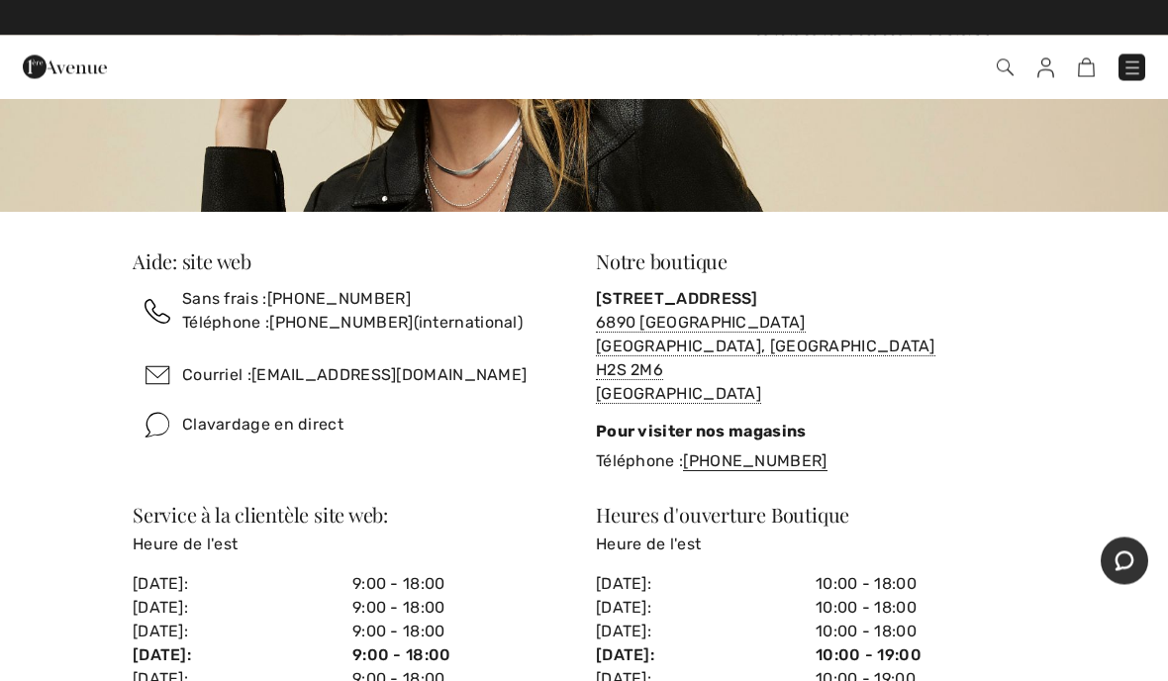
scroll to position [280, 0]
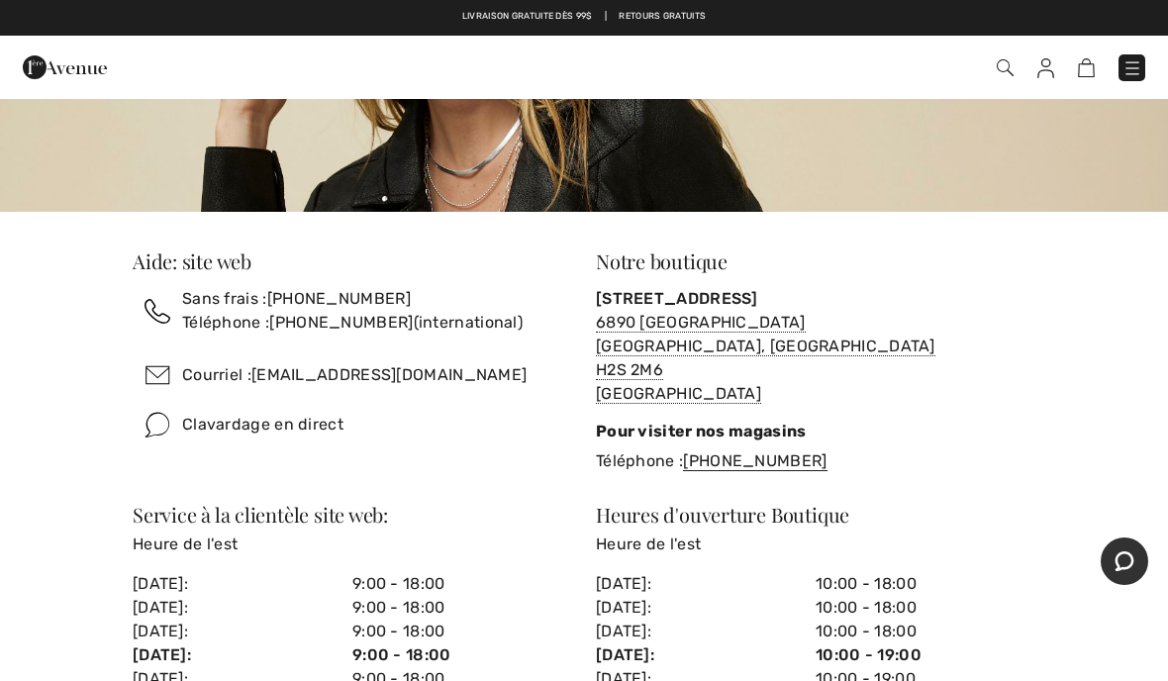
click at [1058, 562] on div "Aide: site web Sans frais : [PHONE_NUMBER] Téléphone : [PHONE_NUMBER] (internat…" at bounding box center [584, 483] width 951 height 542
click at [104, 394] on div "Entrez en relation avec nous, en ligne, par téléphone ou à [GEOGRAPHIC_DATA]. A…" at bounding box center [584, 286] width 1168 height 938
click at [166, 375] on img at bounding box center [158, 376] width 50 height 50
click at [181, 390] on img at bounding box center [158, 376] width 50 height 50
click at [188, 400] on div "Clavardage en direct" at bounding box center [353, 425] width 440 height 50
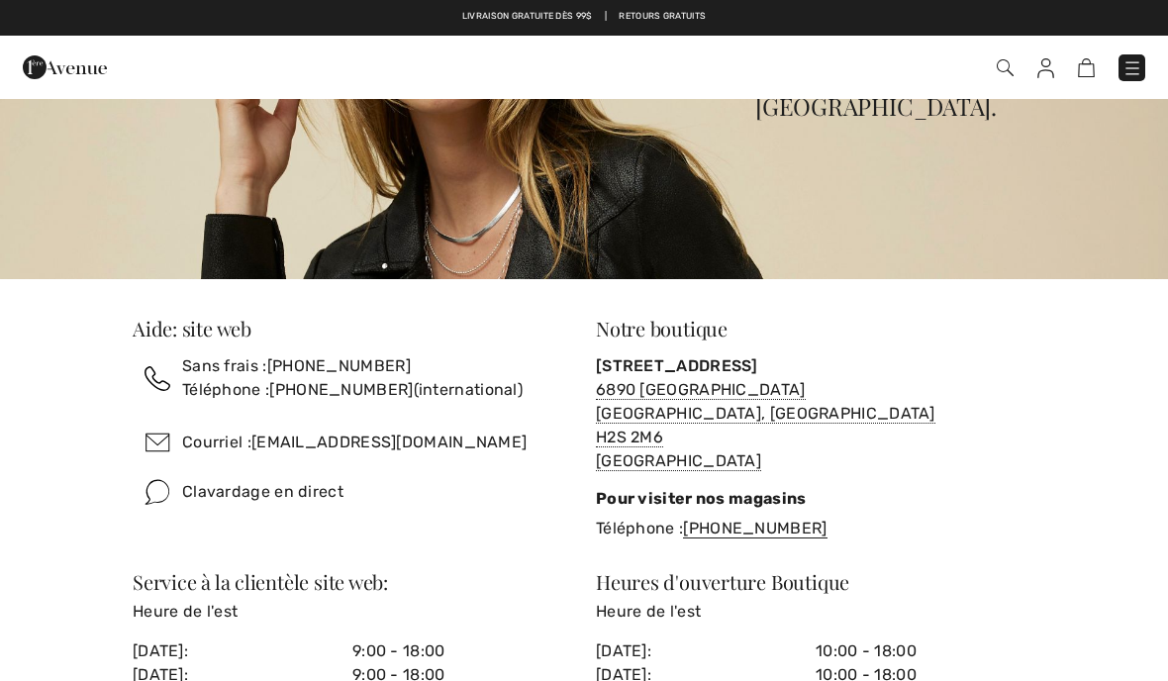
scroll to position [0, 0]
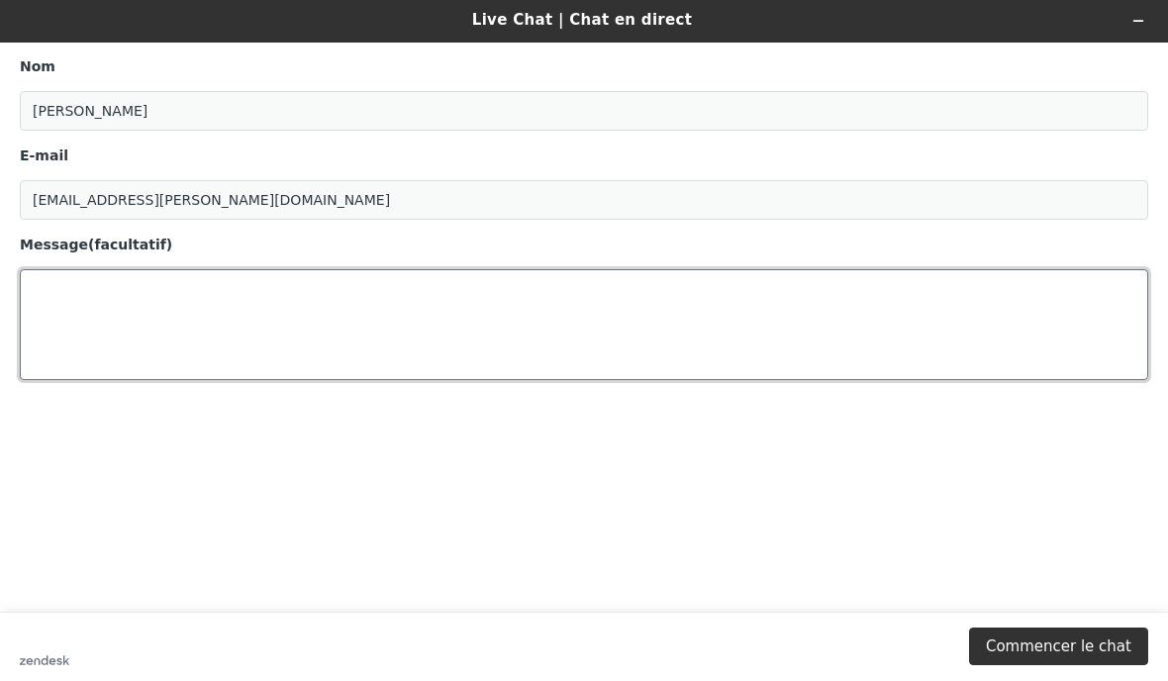
click at [26, 310] on textarea "Message (facultatif)" at bounding box center [584, 324] width 1129 height 111
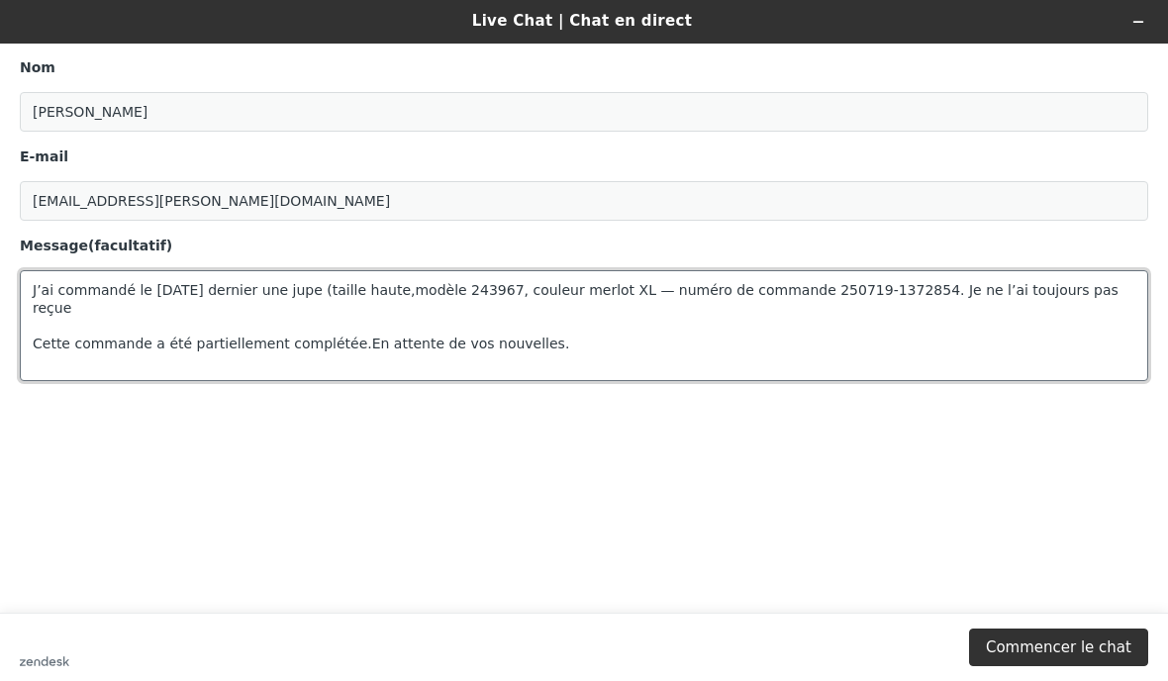
scroll to position [839, 0]
type textarea "J’ai commandé le 29 juillet dernier une jupe (taille haute,modèle 243967, coule…"
click at [1089, 653] on button "Commencer le chat" at bounding box center [1058, 648] width 179 height 38
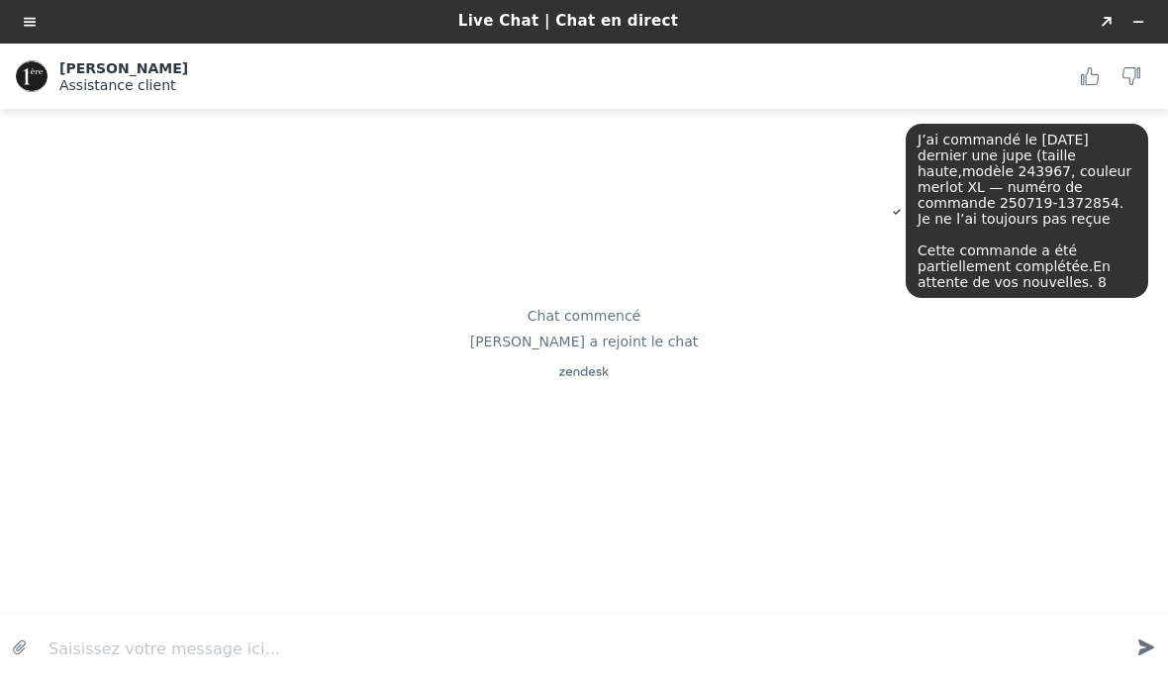
click at [1, 249] on div "Live Chat | Chat en direct Created with Sketch. Amanda Assistance client Assist…" at bounding box center [584, 340] width 1168 height 681
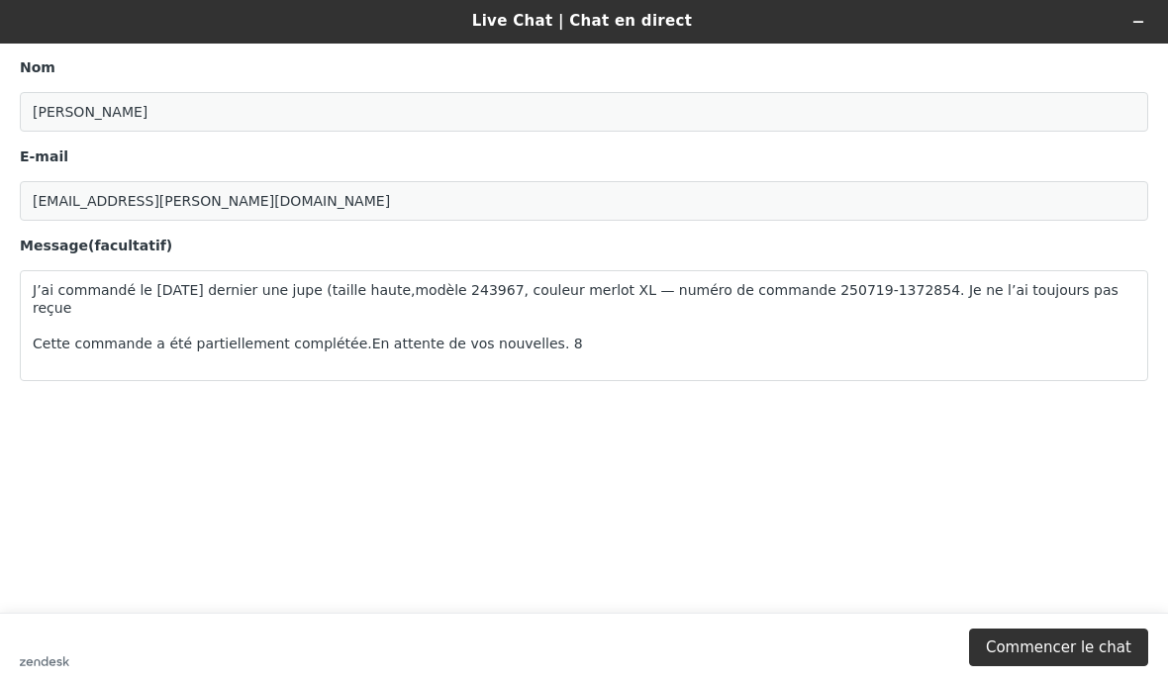
click at [1071, 643] on button "Commencer le chat" at bounding box center [1058, 648] width 179 height 38
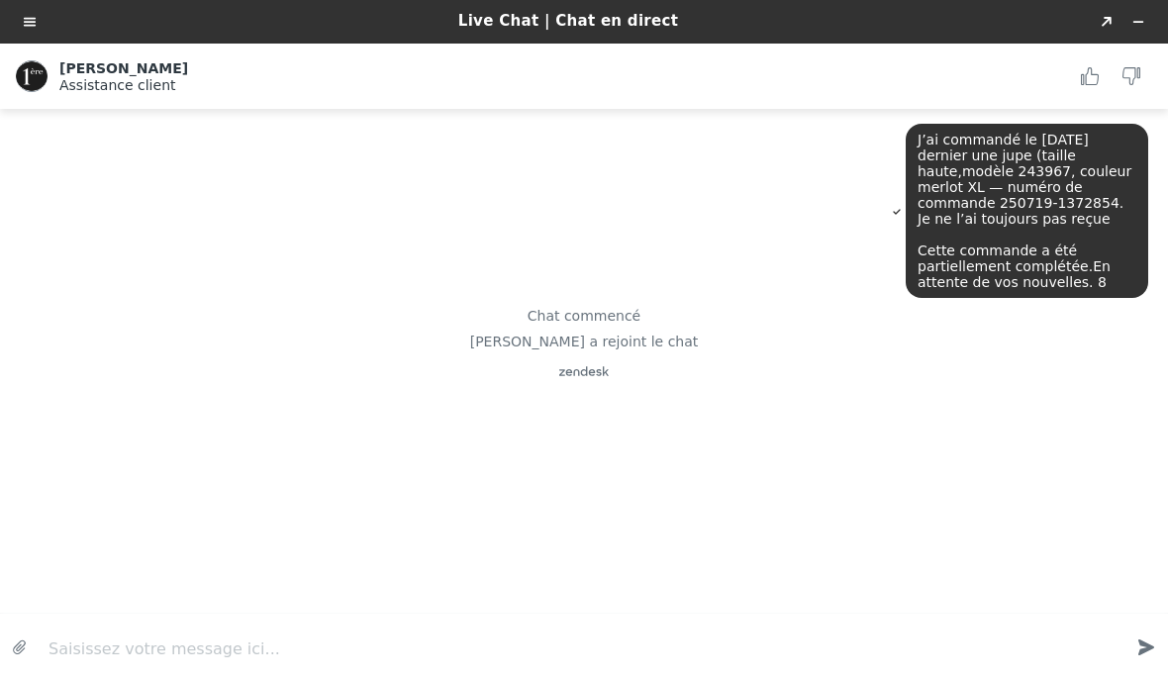
click at [1136, 674] on div "Saisissez votre message ici... Created with sketchtool." at bounding box center [584, 647] width 1168 height 67
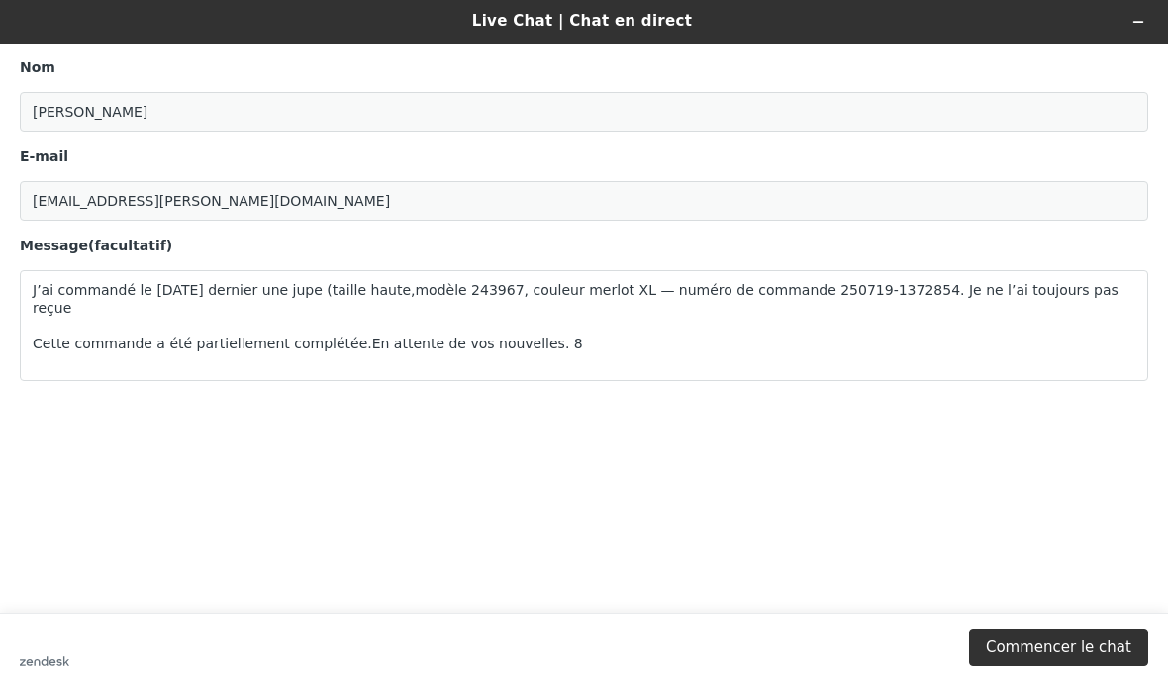
scroll to position [2094, 0]
